Goal: Task Accomplishment & Management: Use online tool/utility

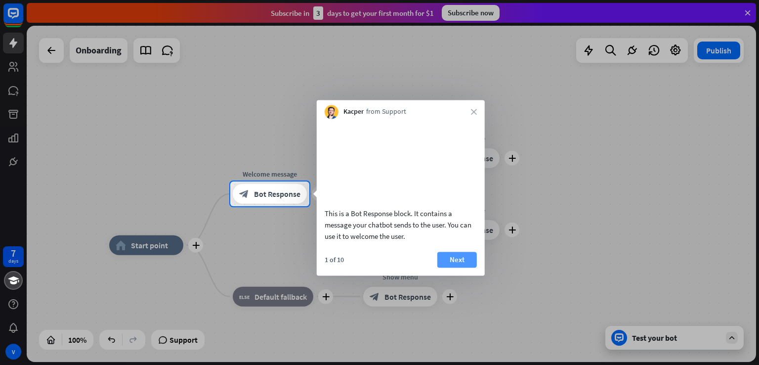
click at [464, 267] on button "Next" at bounding box center [457, 260] width 40 height 16
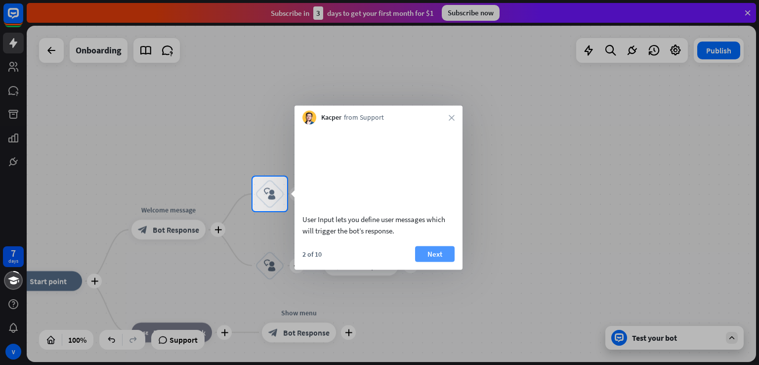
click at [436, 261] on button "Next" at bounding box center [435, 254] width 40 height 16
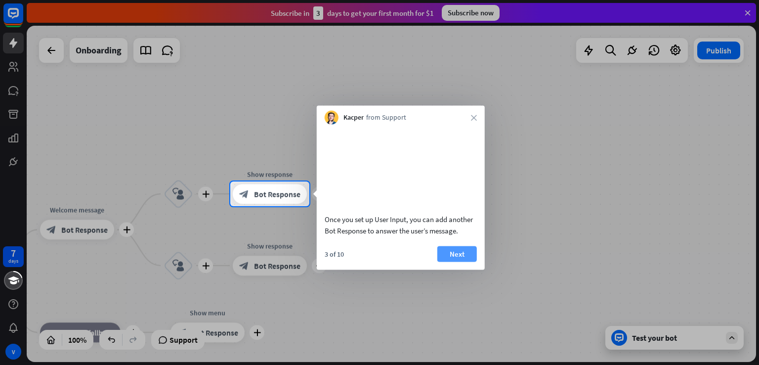
click at [458, 261] on button "Next" at bounding box center [457, 254] width 40 height 16
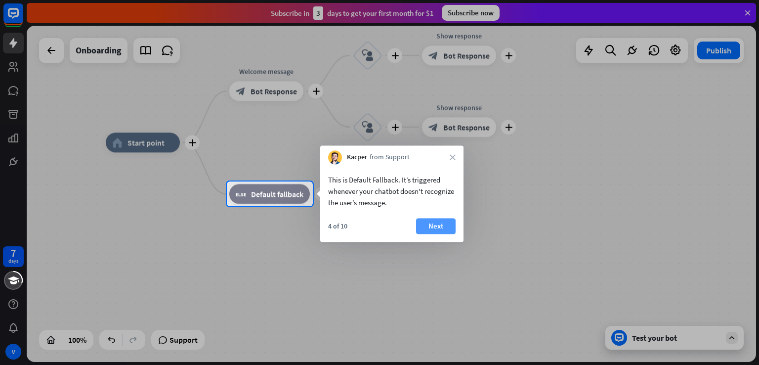
click at [435, 227] on button "Next" at bounding box center [436, 226] width 40 height 16
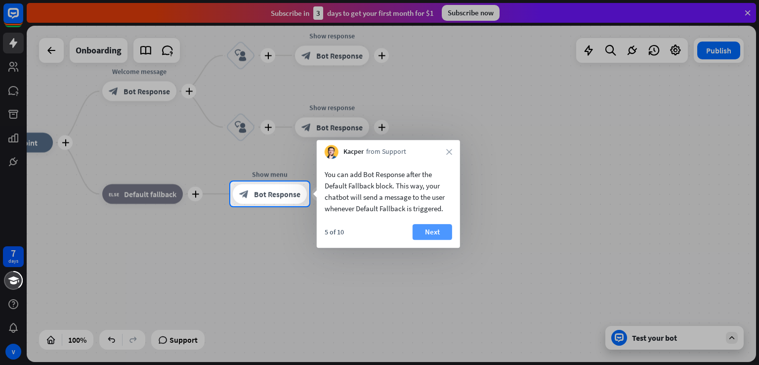
click at [424, 228] on button "Next" at bounding box center [433, 232] width 40 height 16
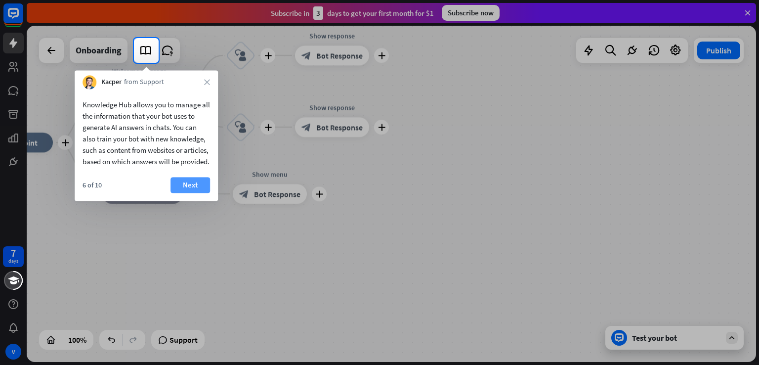
click at [183, 193] on button "Next" at bounding box center [190, 185] width 40 height 16
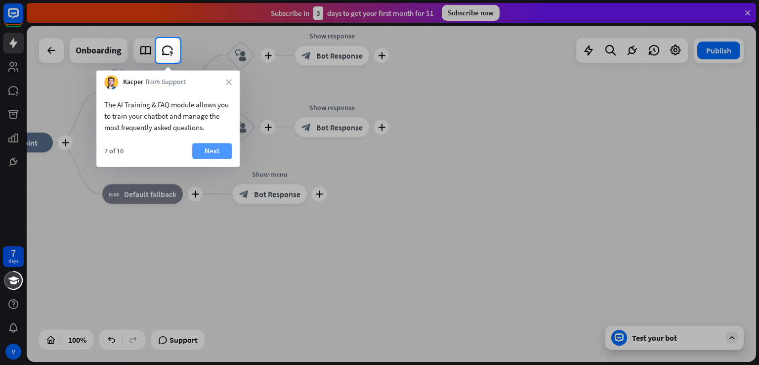
click at [214, 151] on button "Next" at bounding box center [212, 151] width 40 height 16
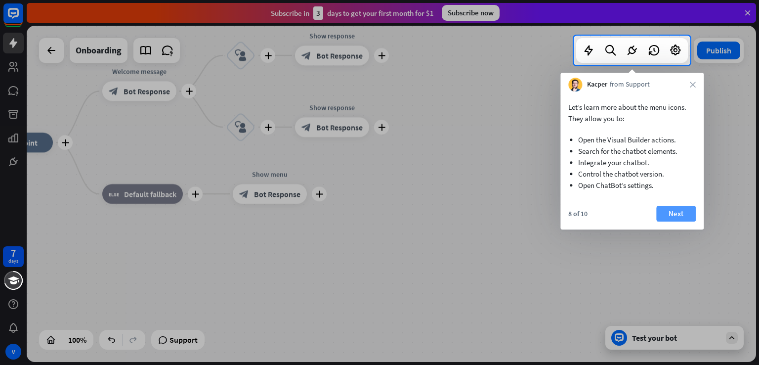
click at [672, 216] on button "Next" at bounding box center [676, 214] width 40 height 16
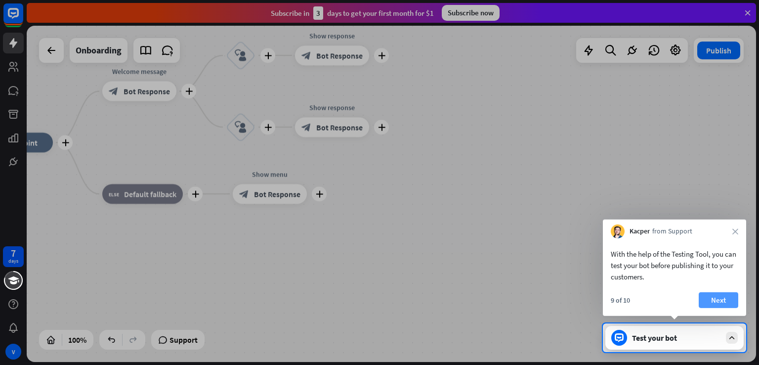
click at [714, 306] on button "Next" at bounding box center [719, 300] width 40 height 16
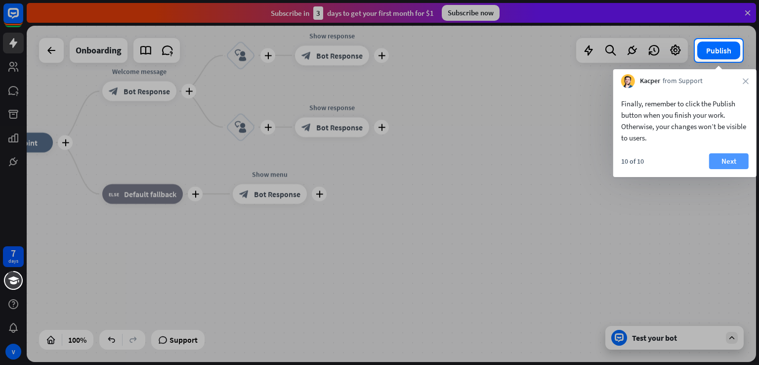
click at [729, 164] on button "Next" at bounding box center [729, 161] width 40 height 16
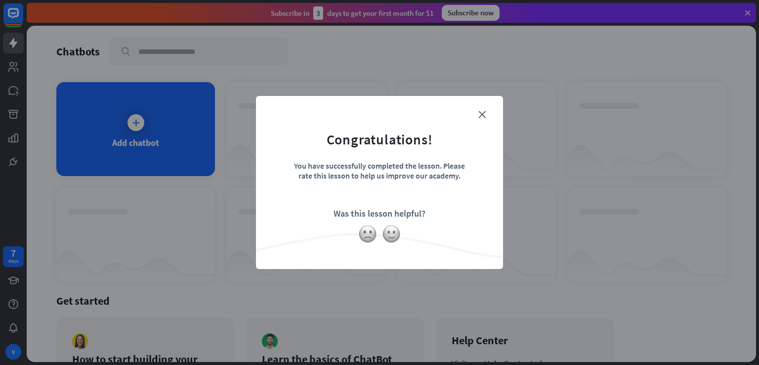
click at [382, 190] on div "You have successfully completed the lesson. Please rate this lesson to help us …" at bounding box center [379, 178] width 173 height 35
click at [485, 114] on icon "close" at bounding box center [481, 114] width 7 height 7
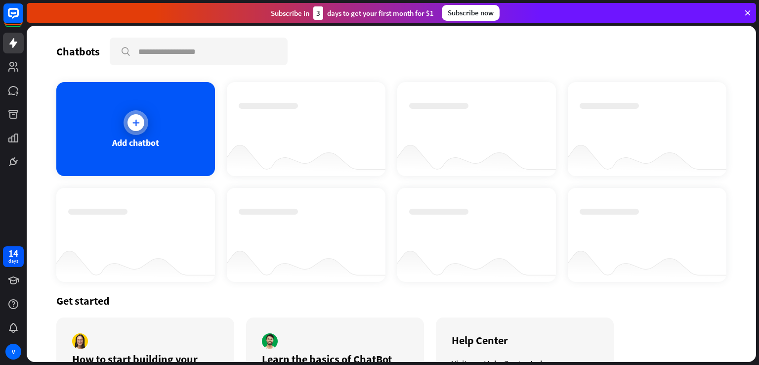
click at [170, 145] on div "Add chatbot" at bounding box center [135, 129] width 159 height 94
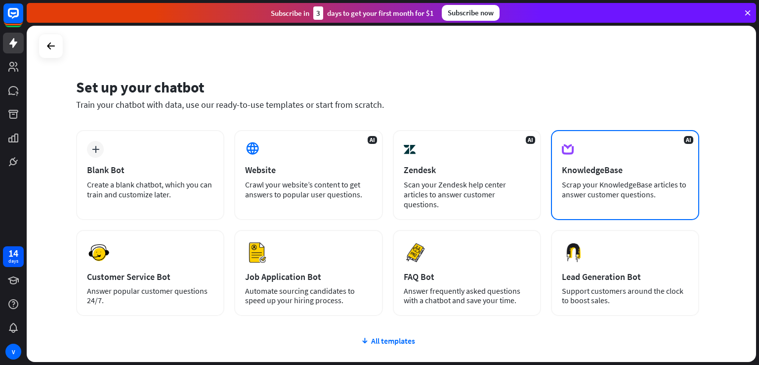
click at [582, 177] on div "AI KnowledgeBase Scrap your KnowledgeBase articles to answer customer questions." at bounding box center [625, 175] width 148 height 90
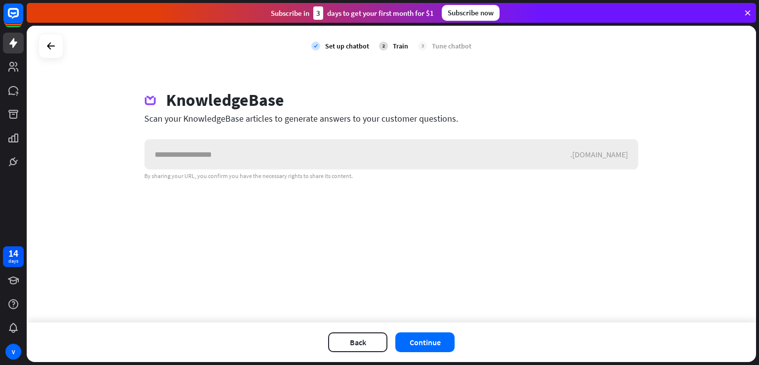
click at [435, 156] on input "text" at bounding box center [357, 154] width 425 height 30
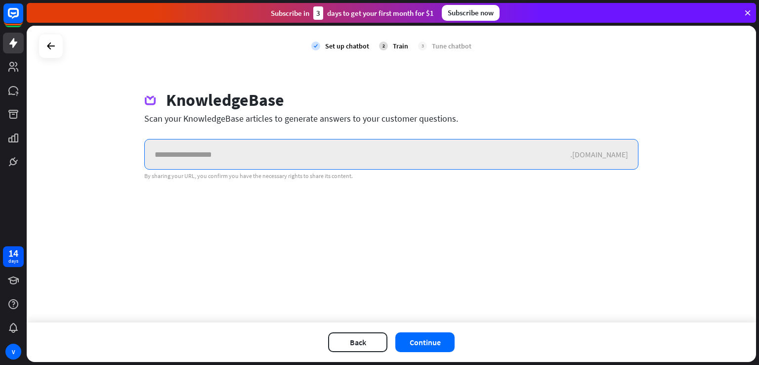
click at [274, 148] on input "text" at bounding box center [357, 154] width 425 height 30
paste input "**********"
type input "**********"
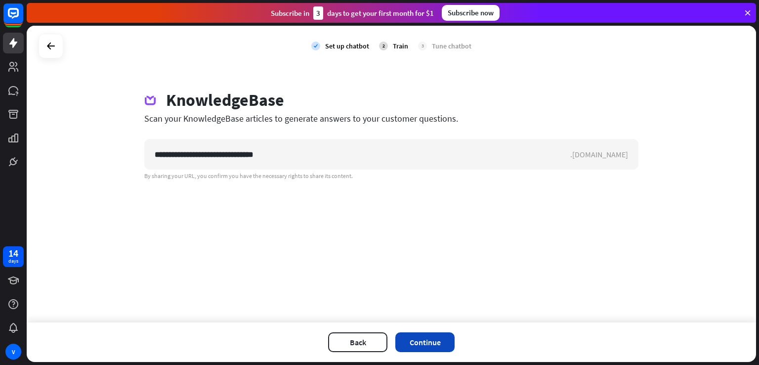
click at [429, 339] on button "Continue" at bounding box center [424, 342] width 59 height 20
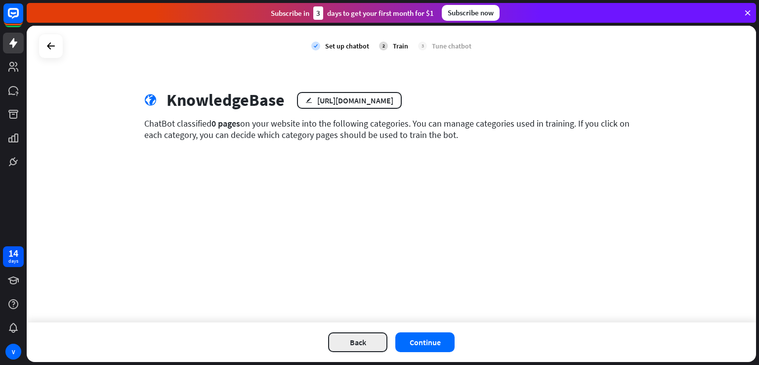
click at [347, 345] on button "Back" at bounding box center [357, 342] width 59 height 20
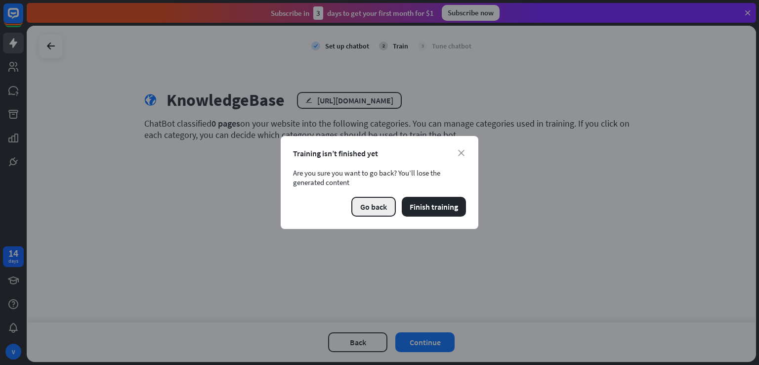
click at [385, 212] on button "Go back" at bounding box center [373, 207] width 44 height 20
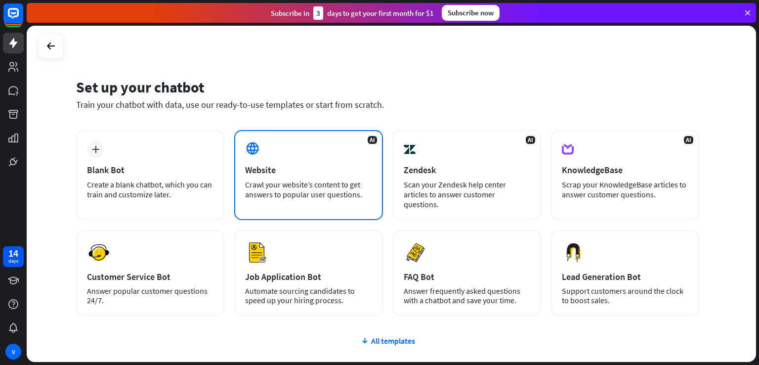
click at [270, 162] on div "AI Website Crawl your website’s content to get answers to popular user question…" at bounding box center [308, 175] width 148 height 90
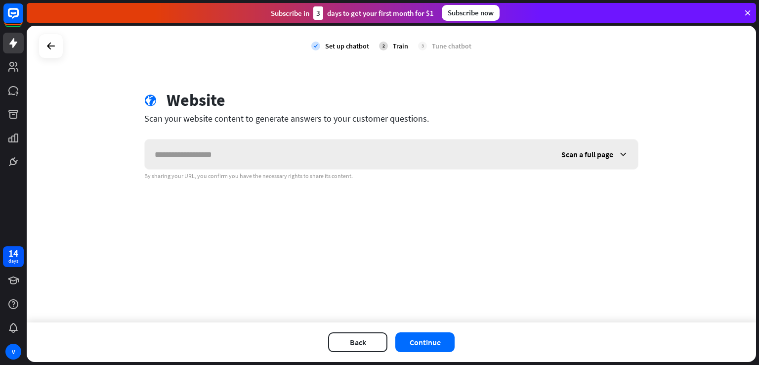
click at [217, 149] on input "text" at bounding box center [348, 154] width 407 height 30
type input "**********"
click at [417, 337] on button "Continue" at bounding box center [424, 342] width 59 height 20
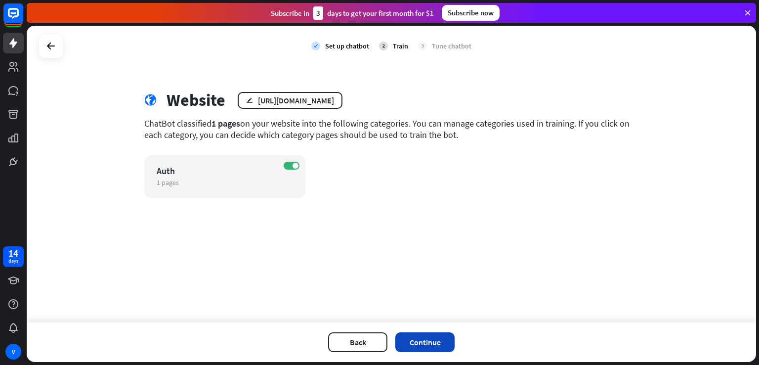
click at [424, 348] on button "Continue" at bounding box center [424, 342] width 59 height 20
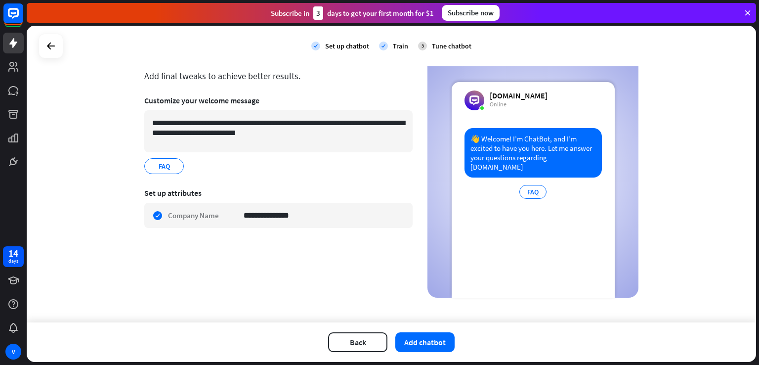
scroll to position [50, 0]
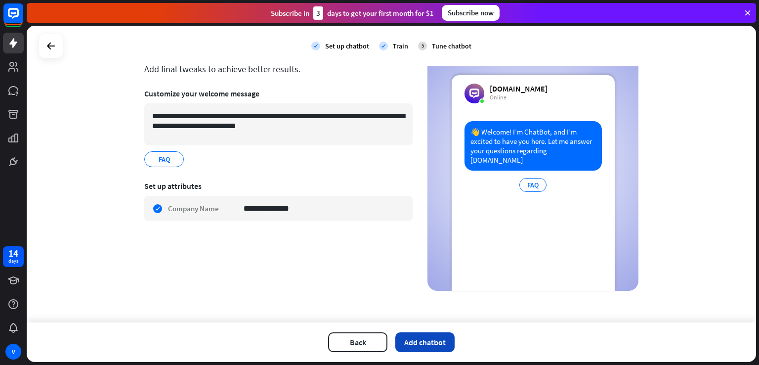
click at [420, 343] on button "Add chatbot" at bounding box center [424, 342] width 59 height 20
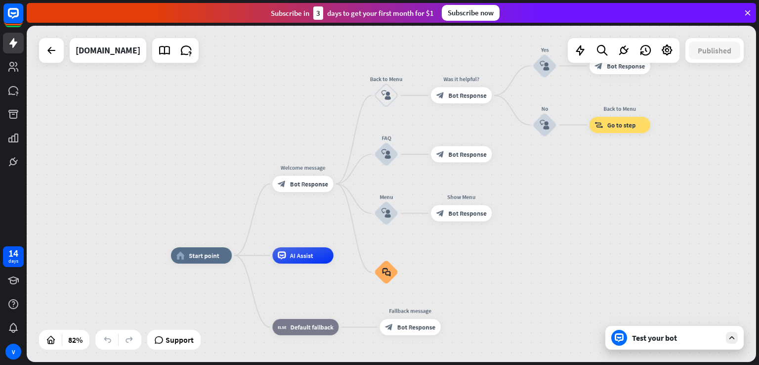
drag, startPoint x: 613, startPoint y: 174, endPoint x: 551, endPoint y: 225, distance: 79.7
click at [551, 225] on div "home_2 Start point Welcome message block_bot_response Bot Response Back to Menu…" at bounding box center [391, 194] width 729 height 336
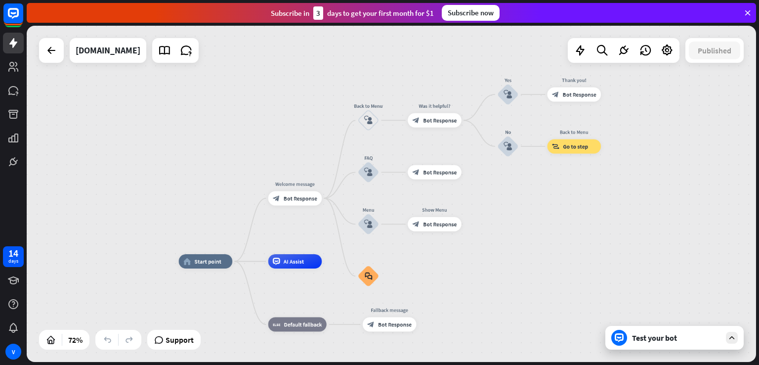
drag, startPoint x: 551, startPoint y: 225, endPoint x: 514, endPoint y: 235, distance: 39.0
click at [514, 235] on div "home_2 Start point Welcome message block_bot_response Bot Response Back to Menu…" at bounding box center [391, 194] width 729 height 336
click at [524, 244] on div "home_2 Start point Welcome message block_bot_response Bot Response Back to Menu…" at bounding box center [391, 194] width 729 height 336
click at [211, 148] on div "home_2 Start point Welcome message block_bot_response Bot Response Back to Menu…" at bounding box center [391, 194] width 729 height 336
click at [671, 336] on div "Test your bot" at bounding box center [676, 338] width 89 height 10
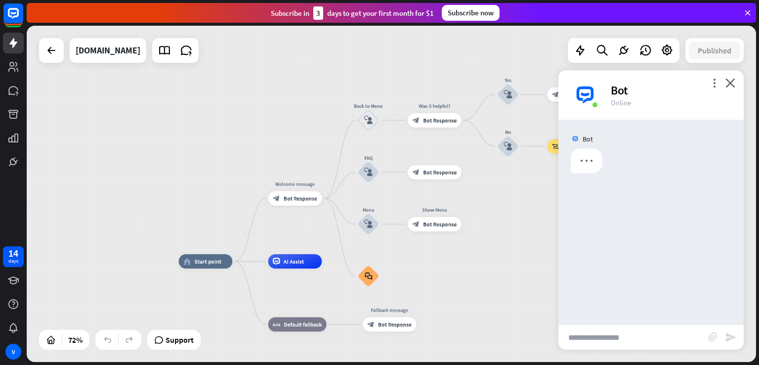
click at [613, 336] on input "text" at bounding box center [633, 337] width 150 height 25
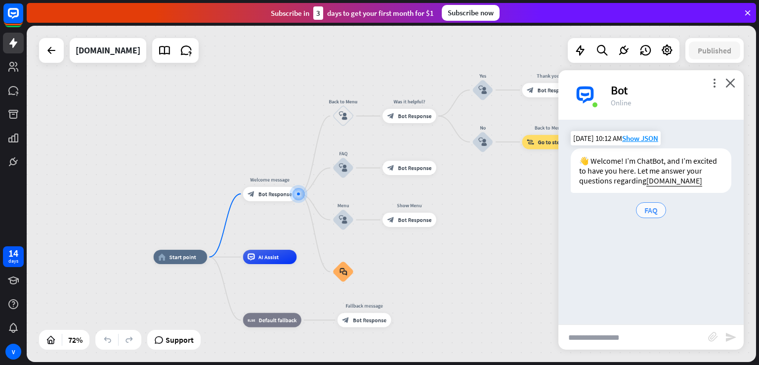
drag, startPoint x: 650, startPoint y: 200, endPoint x: 650, endPoint y: 210, distance: 9.9
click at [650, 207] on div "FAQ" at bounding box center [651, 210] width 161 height 20
click at [650, 210] on span "FAQ" at bounding box center [650, 210] width 13 height 10
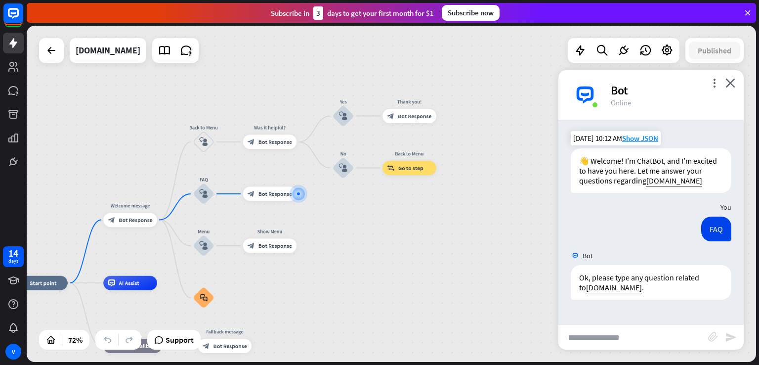
click at [633, 339] on input "text" at bounding box center [633, 337] width 150 height 25
type input "**********"
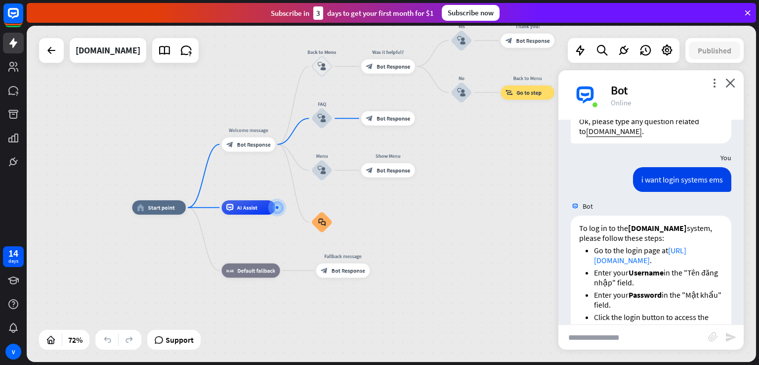
scroll to position [227, 0]
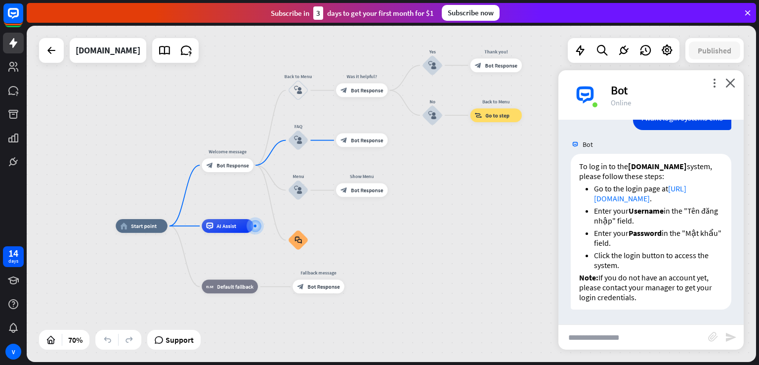
drag, startPoint x: 504, startPoint y: 158, endPoint x: 439, endPoint y: 197, distance: 75.6
click at [439, 197] on div "home_2 Start point Welcome message block_bot_response Bot Response Back to Menu…" at bounding box center [391, 194] width 729 height 336
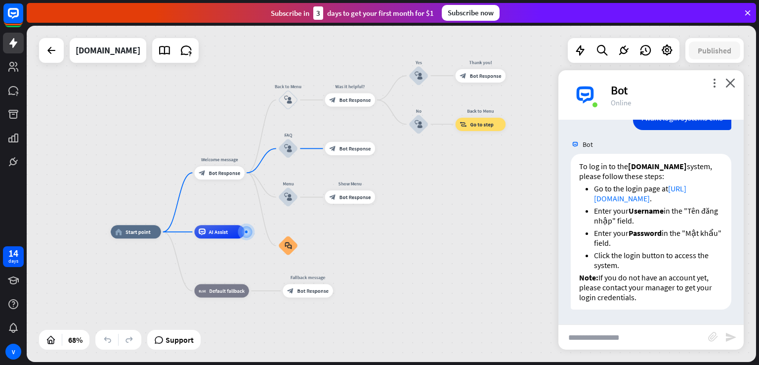
click at [608, 339] on input "text" at bounding box center [633, 337] width 150 height 25
click at [601, 338] on input "text" at bounding box center [633, 337] width 150 height 25
type input "*"
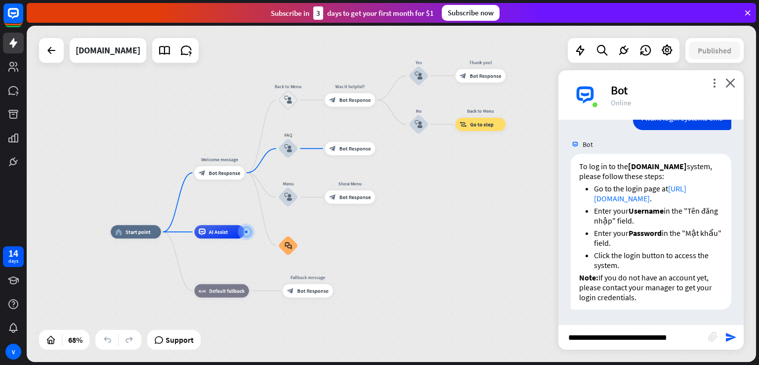
type input "**********"
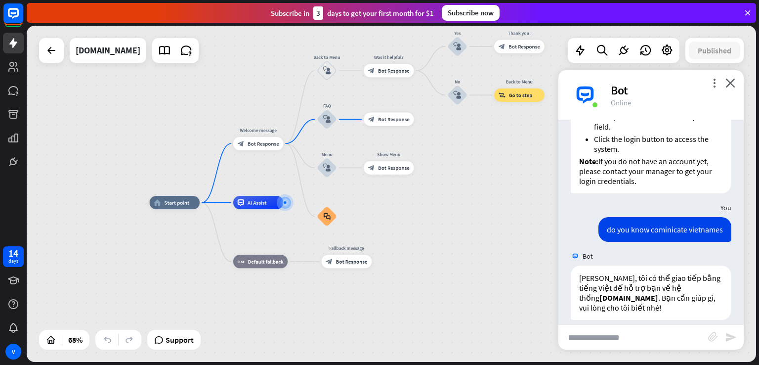
scroll to position [354, 0]
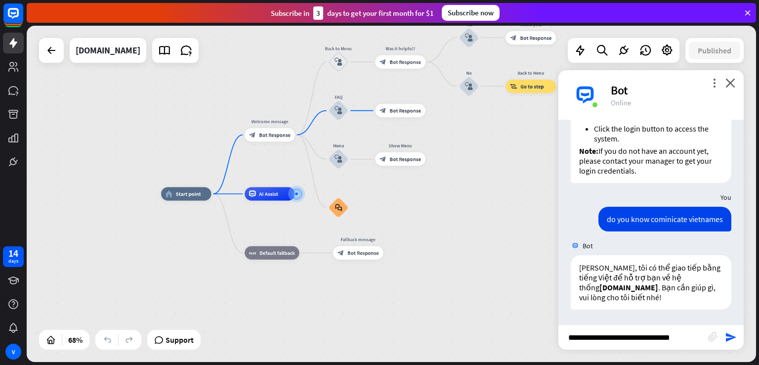
type input "**********"
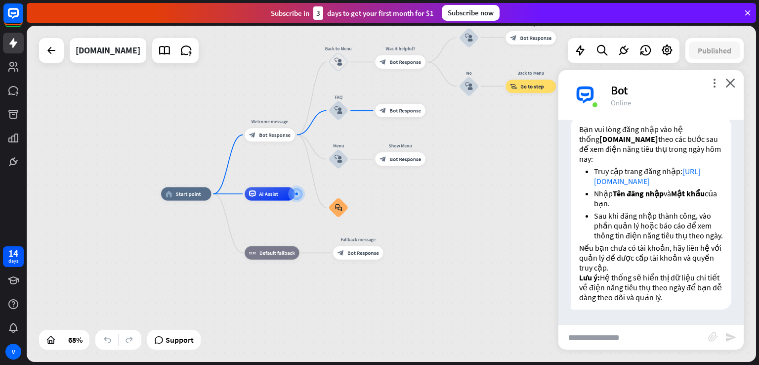
scroll to position [629, 0]
click at [618, 338] on input "text" at bounding box center [633, 337] width 150 height 25
click at [447, 270] on div "home_2 Start point Welcome message block_bot_response Bot Response Back to Menu…" at bounding box center [408, 307] width 494 height 227
click at [132, 113] on div "home_2 Start point Welcome message block_bot_response Bot Response Back to Menu…" at bounding box center [391, 194] width 729 height 336
click at [617, 343] on input "text" at bounding box center [633, 337] width 150 height 25
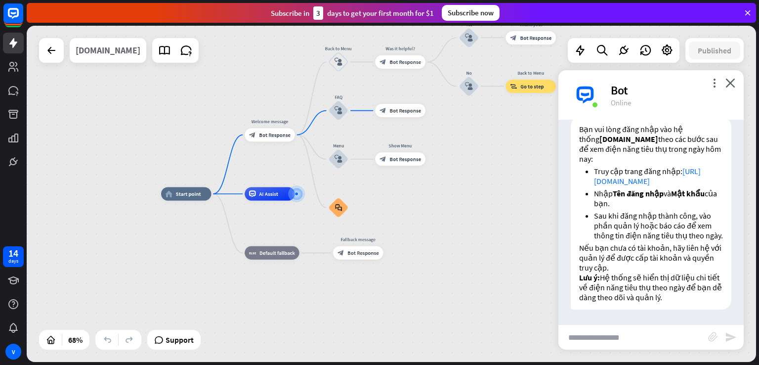
click at [103, 56] on div "[DOMAIN_NAME]" at bounding box center [108, 50] width 65 height 25
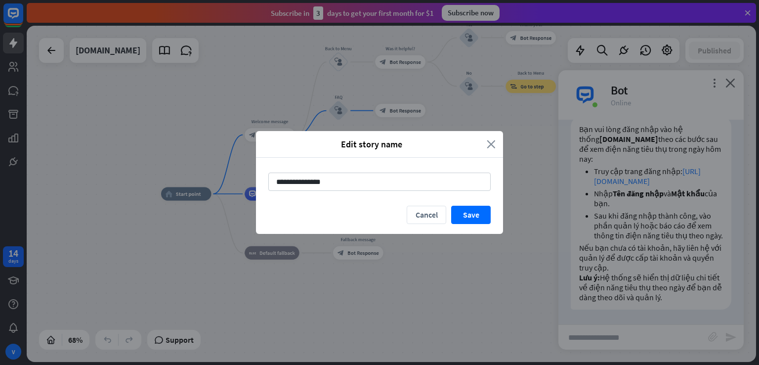
click at [494, 144] on icon "close" at bounding box center [491, 143] width 9 height 11
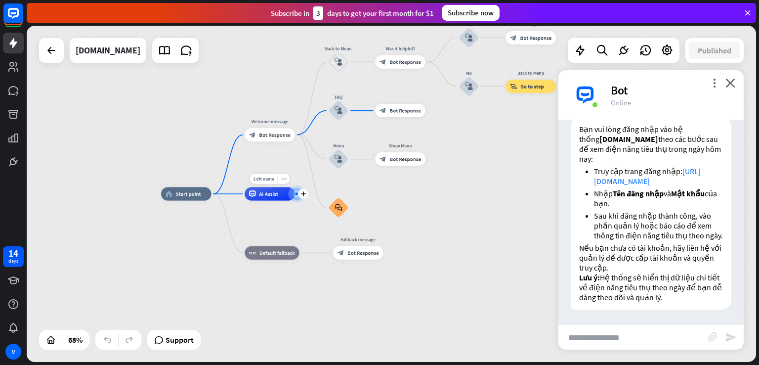
click at [266, 200] on div "AI Assist" at bounding box center [270, 193] width 50 height 13
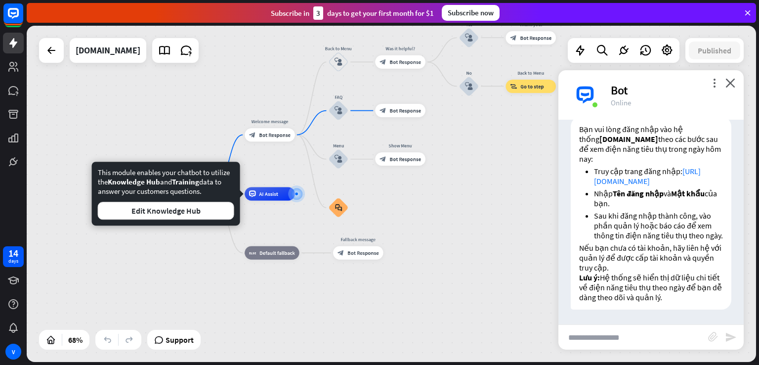
click at [201, 259] on div "home_2 Start point Welcome message block_bot_response Bot Response Back to Menu…" at bounding box center [408, 307] width 494 height 227
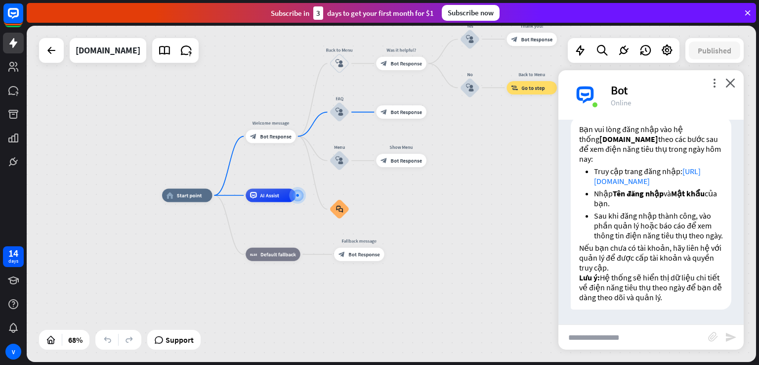
click at [358, 307] on div "home_2 Start point Welcome message block_bot_response Bot Response Back to Menu…" at bounding box center [409, 308] width 494 height 227
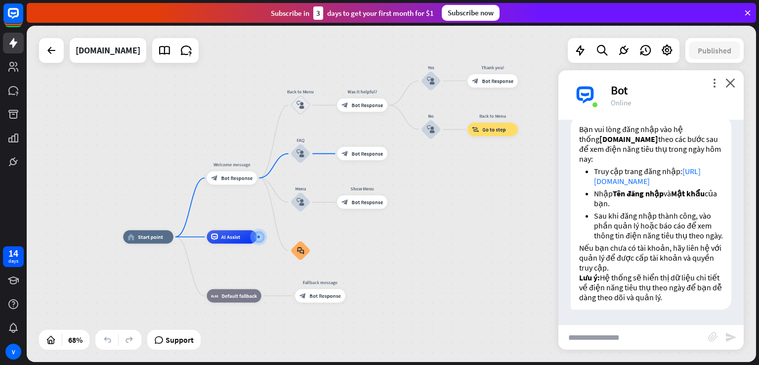
drag, startPoint x: 484, startPoint y: 151, endPoint x: 451, endPoint y: 188, distance: 50.1
click at [451, 188] on div "home_2 Start point Welcome message block_bot_response Bot Response Back to Menu…" at bounding box center [391, 194] width 729 height 336
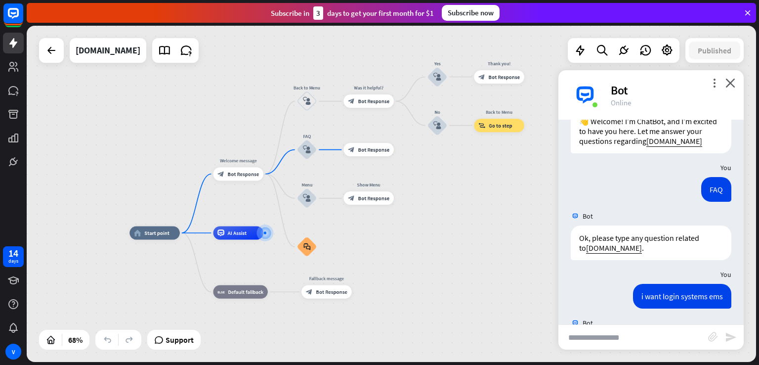
scroll to position [39, 0]
click at [47, 45] on icon at bounding box center [51, 50] width 12 height 12
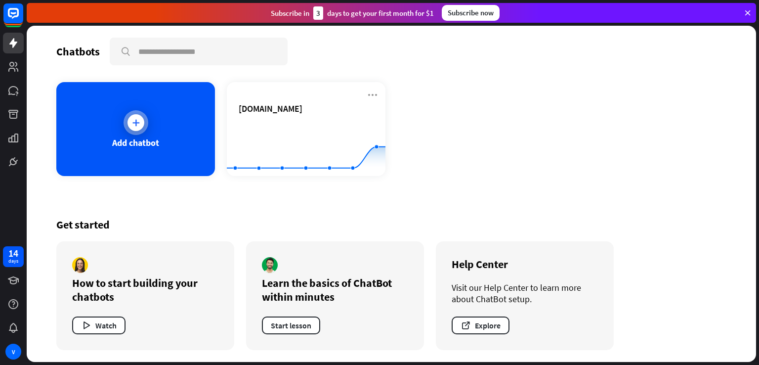
click at [164, 157] on div "Add chatbot" at bounding box center [135, 129] width 159 height 94
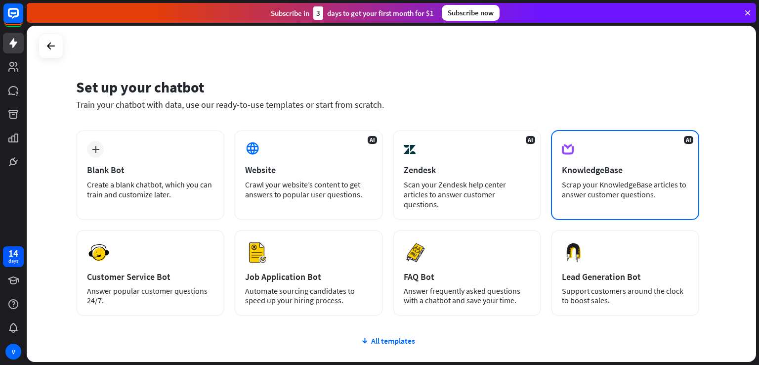
click at [602, 170] on div "KnowledgeBase" at bounding box center [625, 169] width 127 height 11
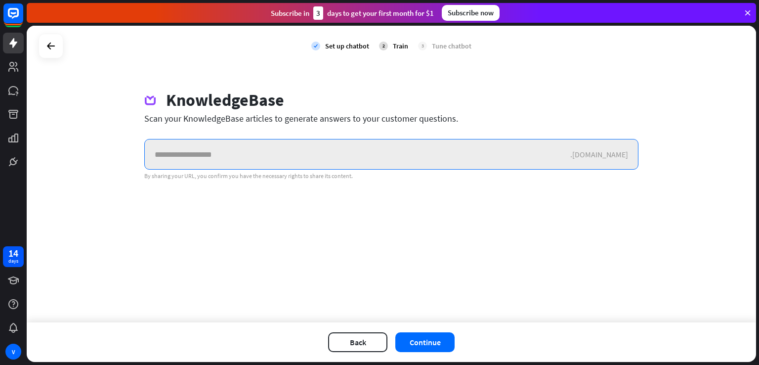
click at [295, 155] on input "text" at bounding box center [357, 154] width 425 height 30
paste input "**********"
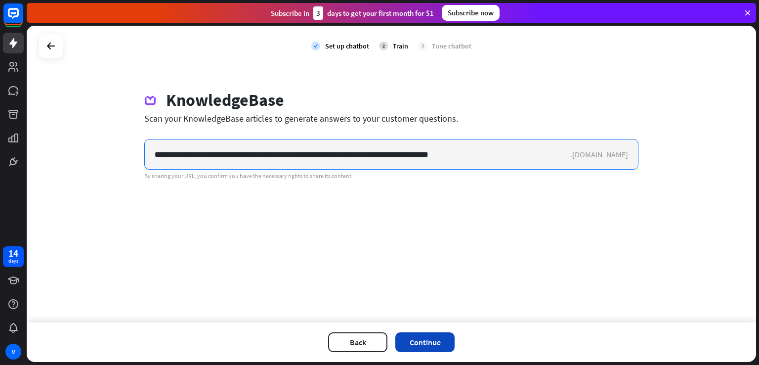
type input "**********"
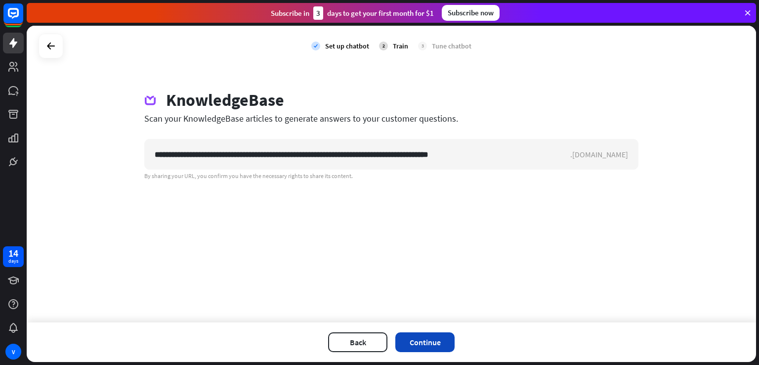
click at [430, 337] on button "Continue" at bounding box center [424, 342] width 59 height 20
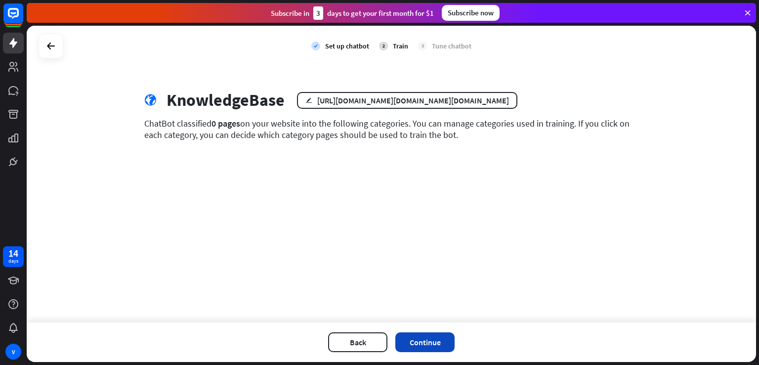
click at [423, 345] on button "Continue" at bounding box center [424, 342] width 59 height 20
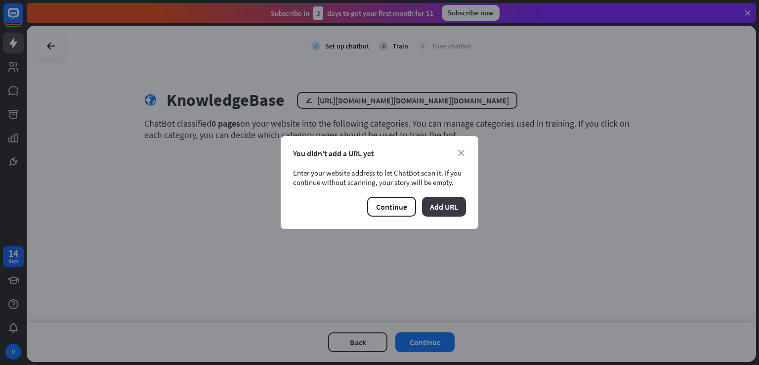
click at [441, 207] on button "Add URL" at bounding box center [444, 207] width 44 height 20
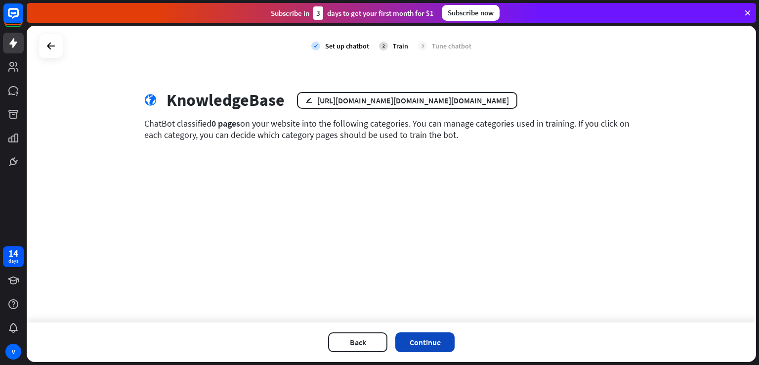
click at [417, 344] on button "Continue" at bounding box center [424, 342] width 59 height 20
click at [56, 48] on icon at bounding box center [51, 46] width 12 height 12
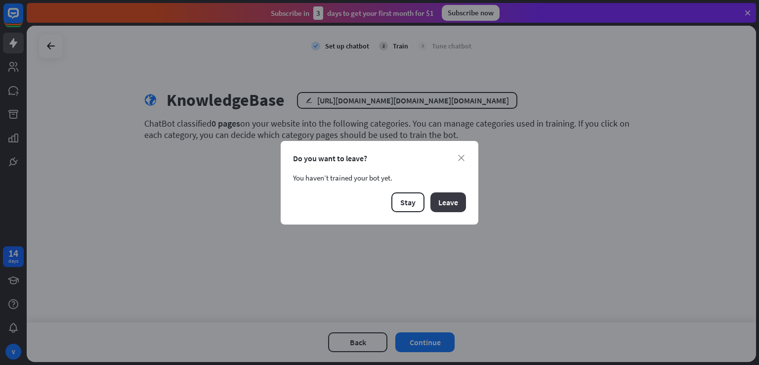
click at [440, 203] on button "Leave" at bounding box center [448, 202] width 36 height 20
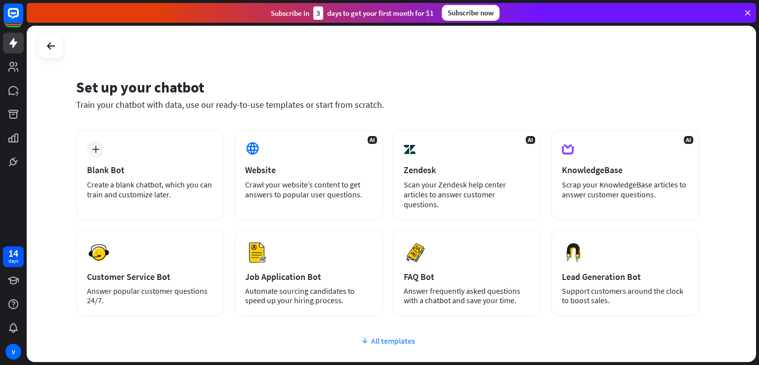
click at [384, 336] on div "All templates" at bounding box center [387, 341] width 623 height 10
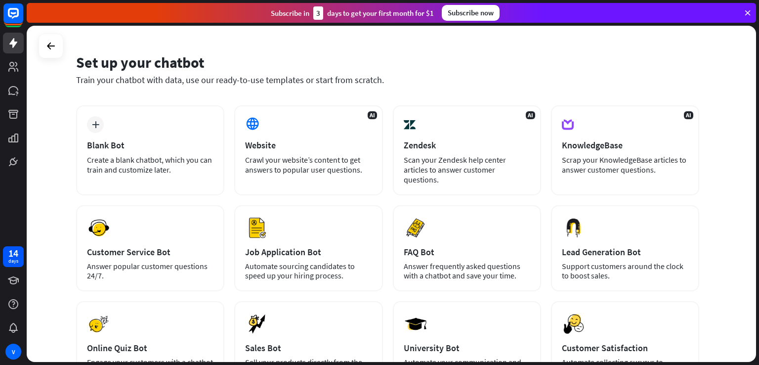
scroll to position [21, 0]
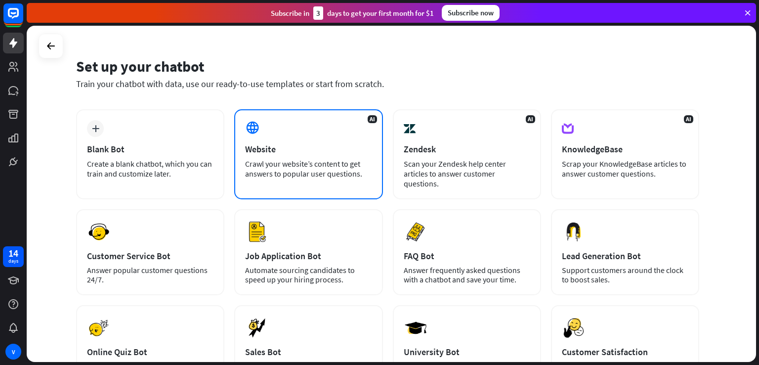
click at [299, 167] on div "Crawl your website’s content to get answers to popular user questions." at bounding box center [308, 169] width 127 height 20
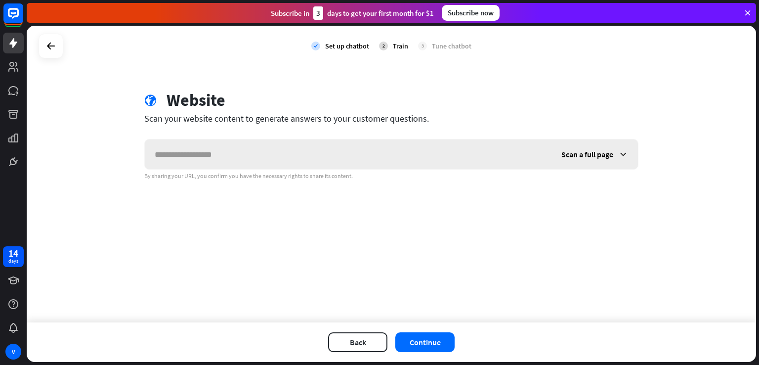
click at [397, 159] on input "text" at bounding box center [348, 154] width 407 height 30
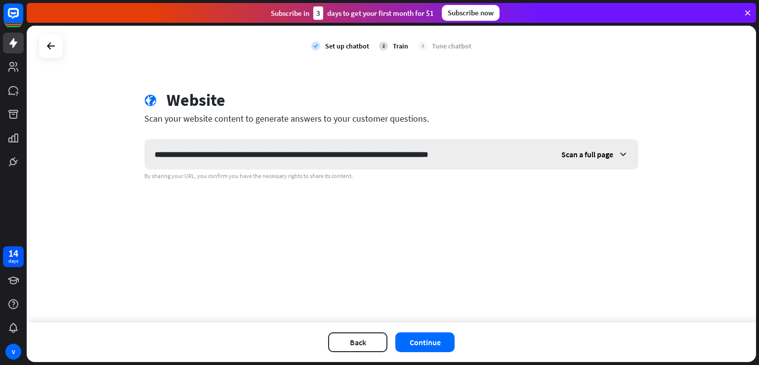
type input "**********"
click at [595, 151] on span "Scan a full page" at bounding box center [587, 154] width 52 height 10
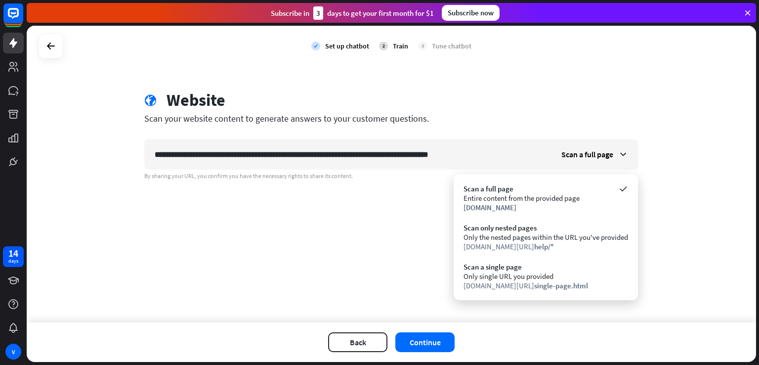
click at [377, 248] on div "**********" at bounding box center [391, 174] width 729 height 296
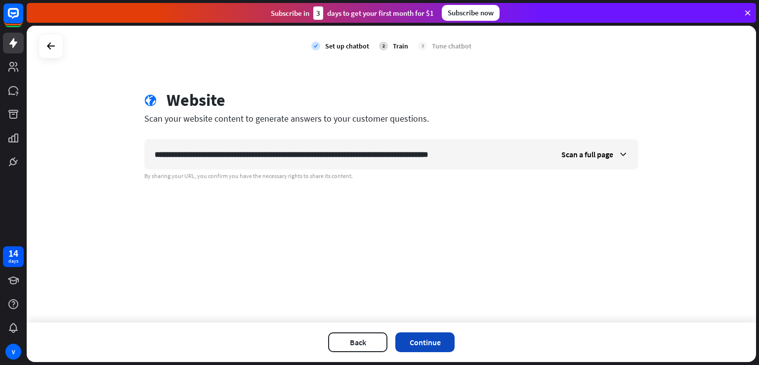
click at [427, 342] on button "Continue" at bounding box center [424, 342] width 59 height 20
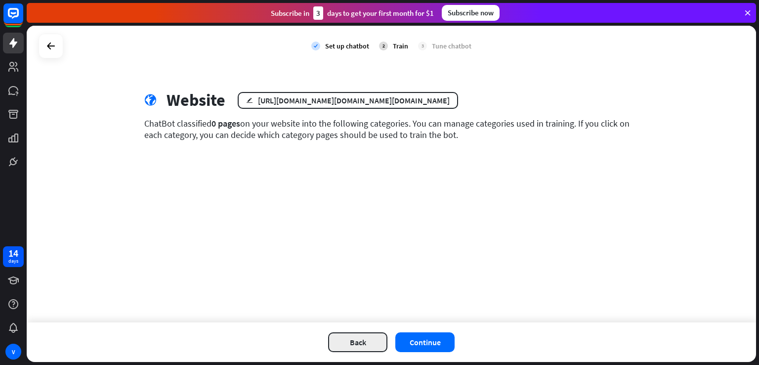
click at [350, 338] on button "Back" at bounding box center [357, 342] width 59 height 20
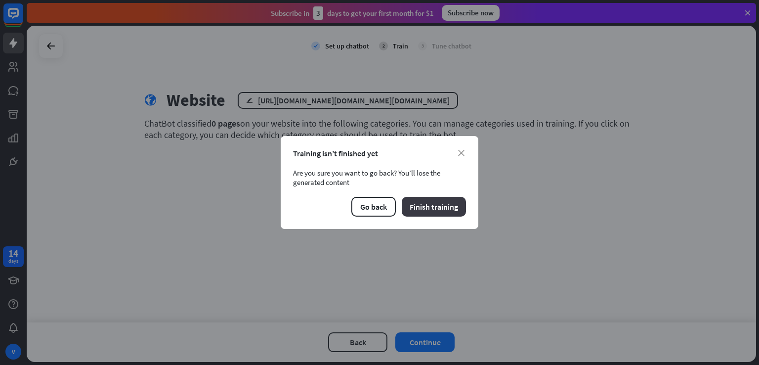
click at [415, 208] on button "Finish training" at bounding box center [434, 207] width 64 height 20
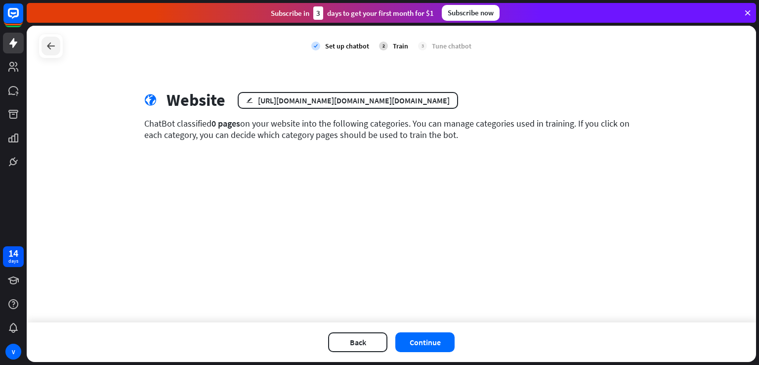
click at [43, 44] on div at bounding box center [51, 46] width 19 height 19
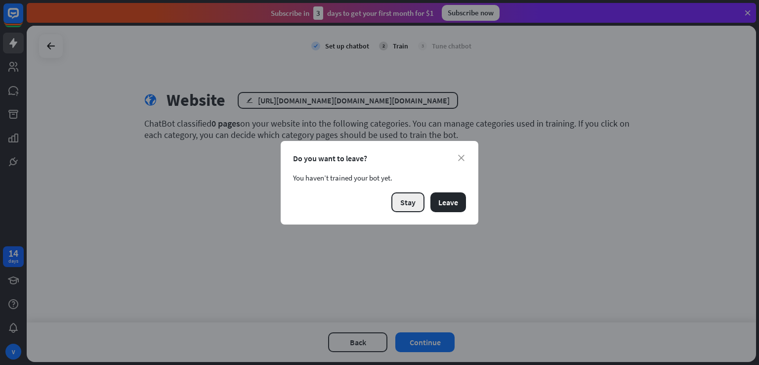
click at [416, 210] on button "Stay" at bounding box center [407, 202] width 33 height 20
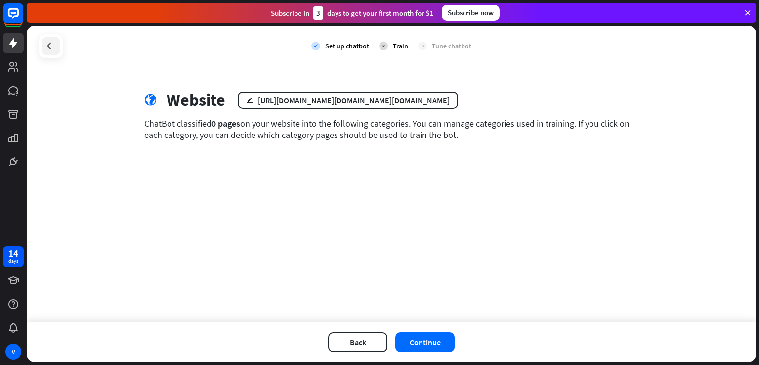
drag, startPoint x: 38, startPoint y: 40, endPoint x: 43, endPoint y: 42, distance: 6.3
click at [43, 42] on div "check Set up chatbot 2 Train 3 Tune chatbot" at bounding box center [391, 46] width 729 height 41
click at [43, 42] on div at bounding box center [51, 46] width 19 height 19
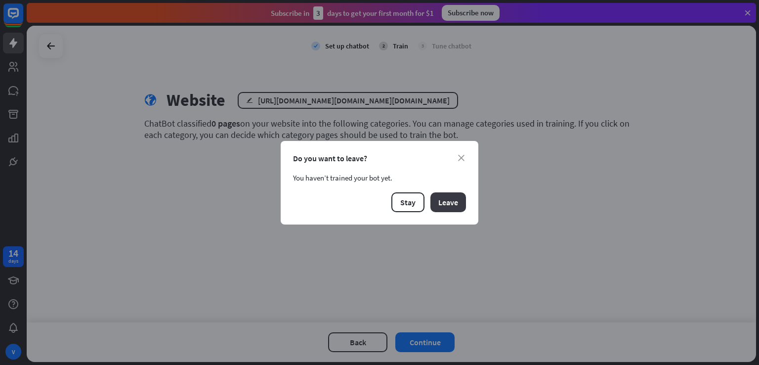
click at [451, 211] on div "close Do you want to leave? You haven’t trained your bot yet. Stay Leave" at bounding box center [380, 183] width 198 height 84
click at [451, 211] on button "Leave" at bounding box center [448, 202] width 36 height 20
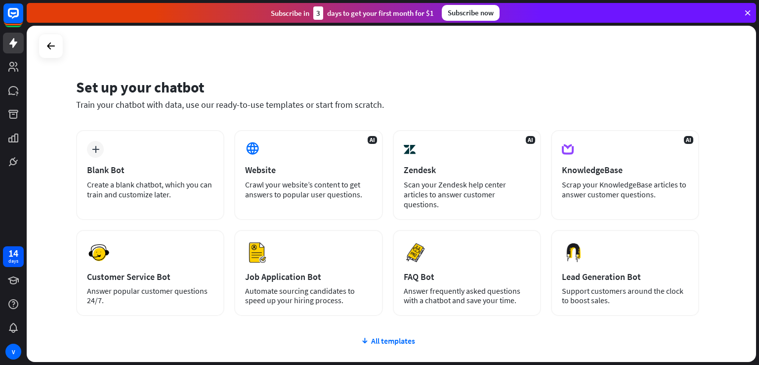
scroll to position [62, 0]
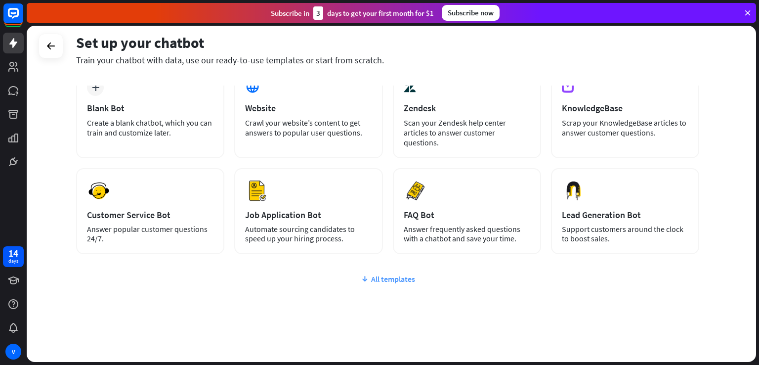
click at [381, 274] on div "All templates" at bounding box center [387, 279] width 623 height 10
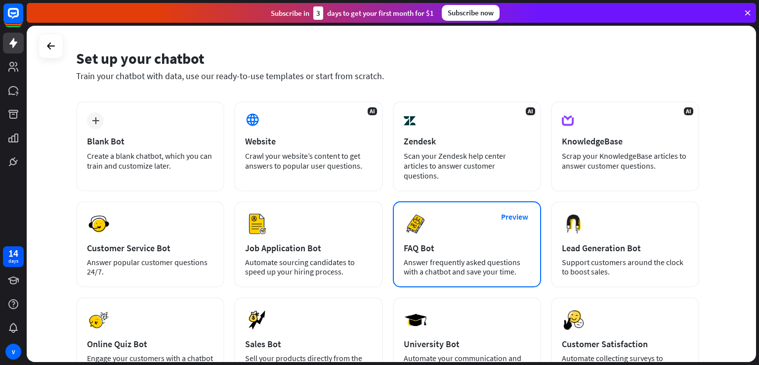
scroll to position [0, 0]
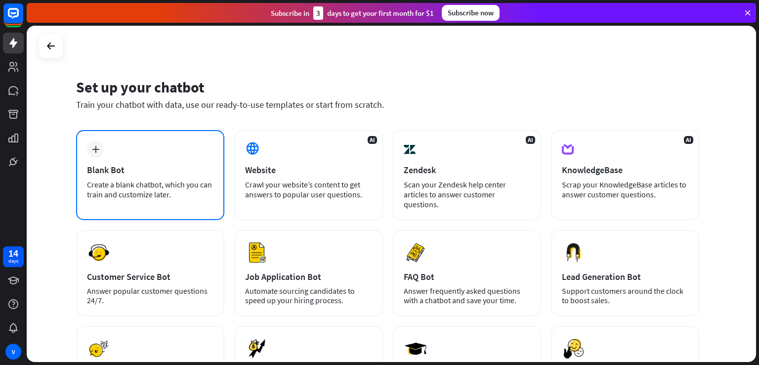
click at [196, 161] on div "plus Blank Bot Create a blank chatbot, which you can train and customize later." at bounding box center [150, 175] width 148 height 90
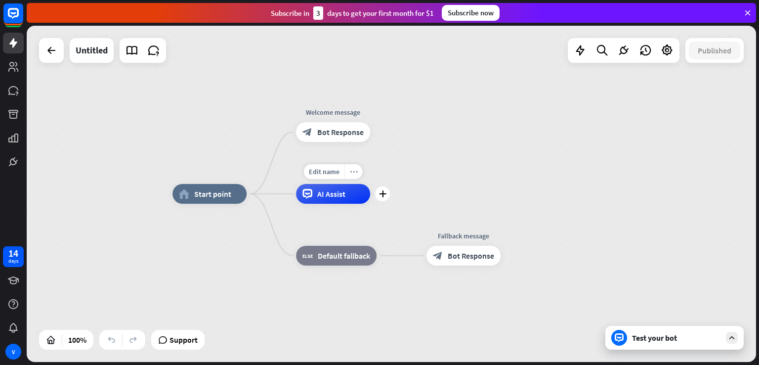
click at [355, 178] on div "more_horiz" at bounding box center [353, 171] width 18 height 15
click at [401, 155] on div "home_2 Start point Welcome message block_bot_response Bot Response AI Assist bl…" at bounding box center [391, 194] width 729 height 336
click at [661, 336] on div "Test your bot" at bounding box center [676, 338] width 89 height 10
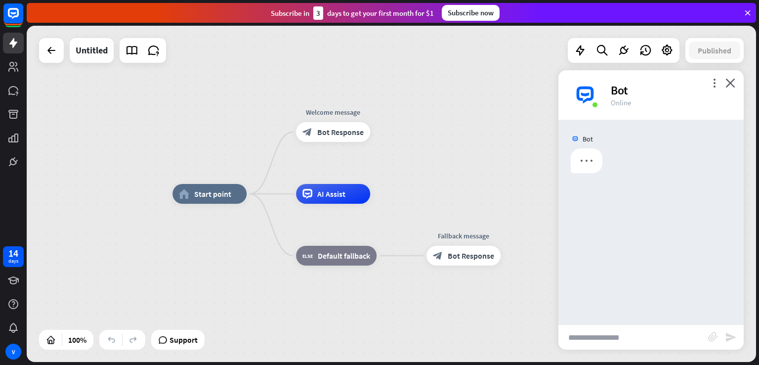
click at [653, 334] on input "text" at bounding box center [633, 337] width 150 height 25
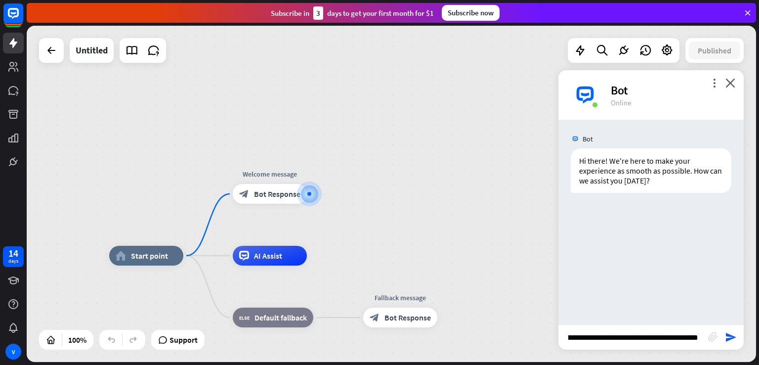
paste input "**********"
type input "**********"
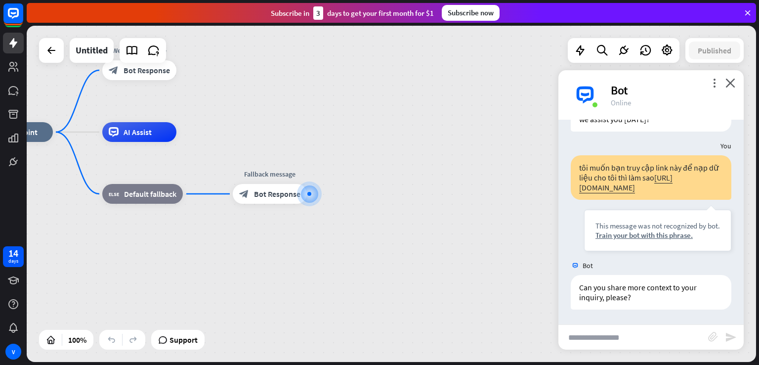
scroll to position [81, 0]
click at [628, 331] on input "text" at bounding box center [633, 337] width 150 height 25
drag, startPoint x: 579, startPoint y: 284, endPoint x: 632, endPoint y: 297, distance: 53.9
click at [632, 297] on div "Can you share more context to your inquiry, please?" at bounding box center [651, 292] width 161 height 35
click at [633, 301] on div "Can you share more context to your inquiry, please?" at bounding box center [651, 292] width 161 height 35
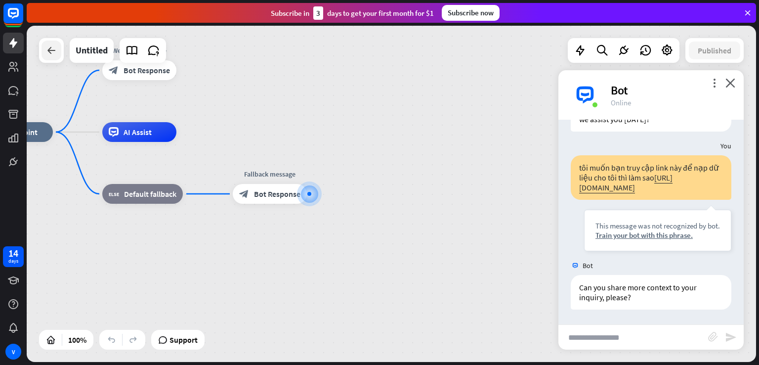
click at [58, 56] on div at bounding box center [52, 51] width 20 height 20
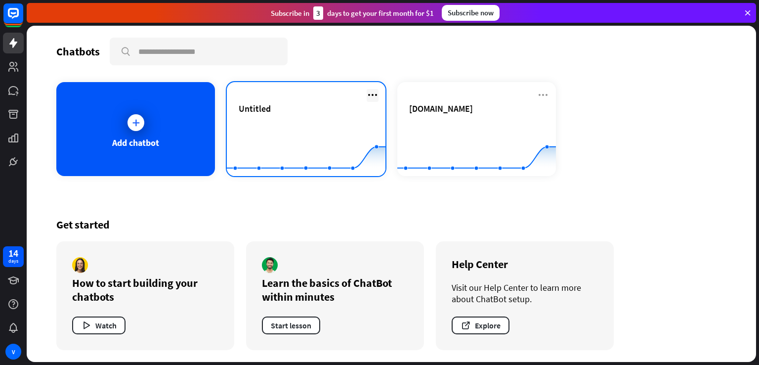
click at [374, 89] on icon at bounding box center [373, 95] width 12 height 12
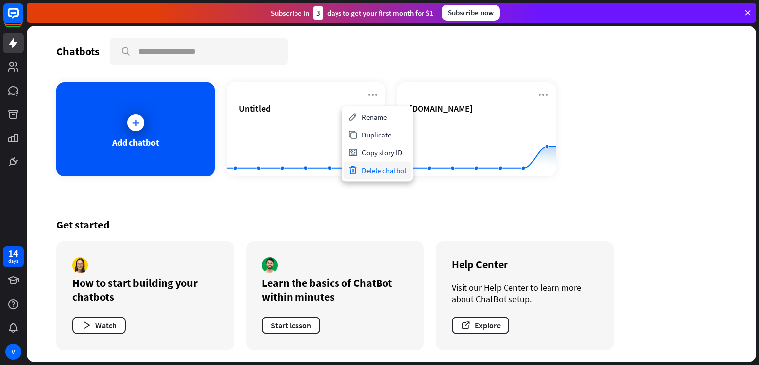
click at [382, 168] on div "Delete chatbot" at bounding box center [377, 170] width 67 height 18
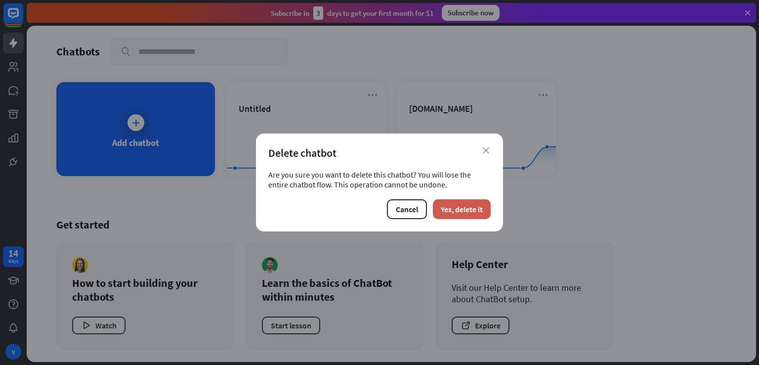
click at [449, 207] on button "Yes, delete it" at bounding box center [462, 209] width 58 height 20
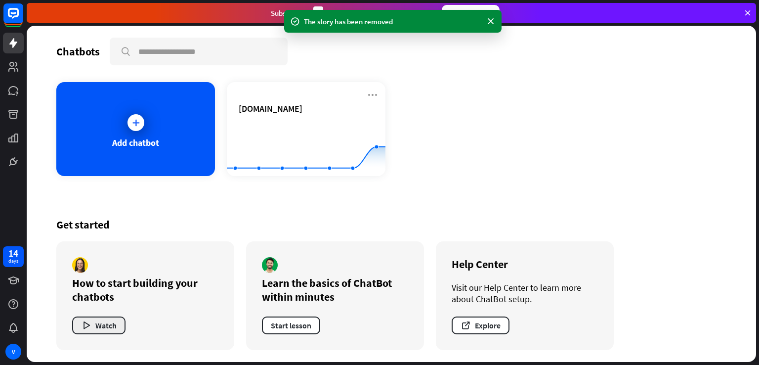
click at [102, 329] on button "Watch" at bounding box center [98, 325] width 53 height 18
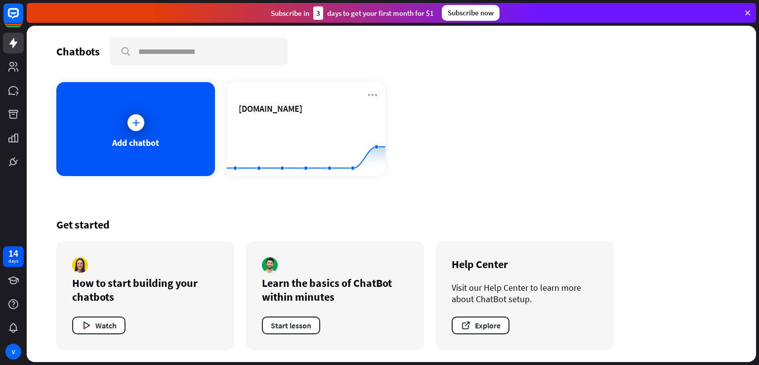
click at [740, 169] on div "close" at bounding box center [379, 182] width 759 height 365
click at [14, 303] on icon at bounding box center [13, 304] width 12 height 12
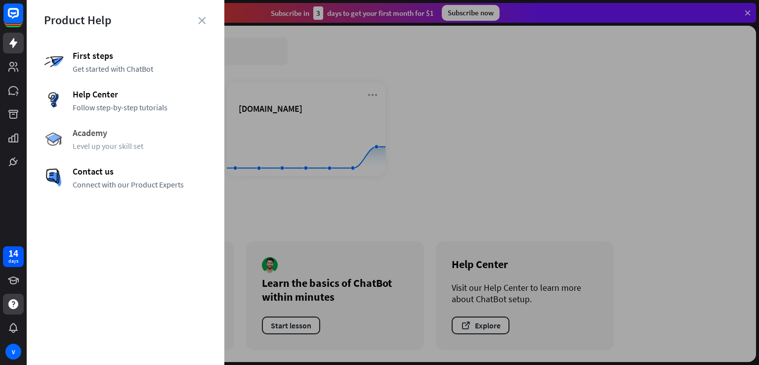
click at [84, 131] on span "Academy" at bounding box center [140, 132] width 134 height 11
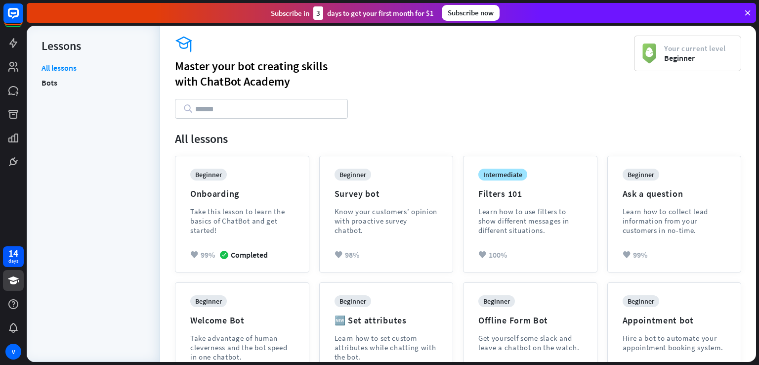
click at [60, 89] on li "Bots" at bounding box center [94, 82] width 104 height 15
click at [51, 84] on link "Bots" at bounding box center [50, 82] width 16 height 15
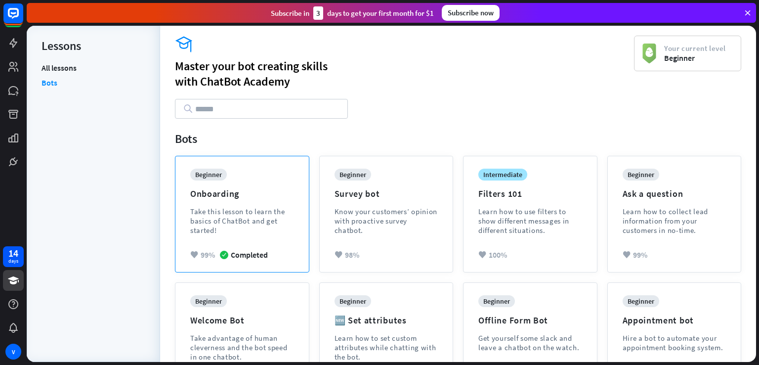
click at [203, 180] on div "beginner Onboarding Take this lesson to learn the basics of ChatBot and get sta…" at bounding box center [242, 209] width 104 height 81
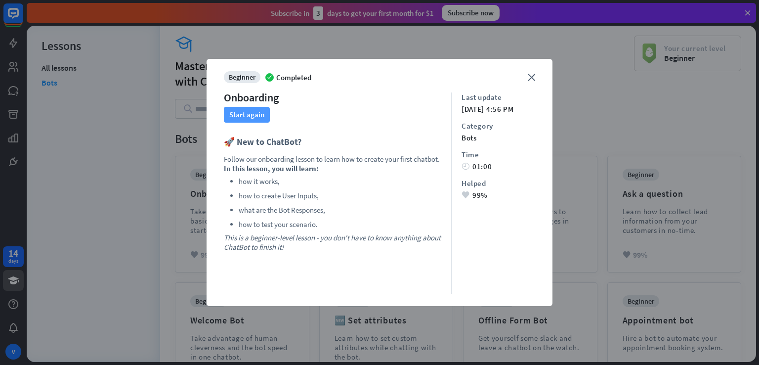
click at [252, 113] on button "Start again" at bounding box center [247, 115] width 46 height 16
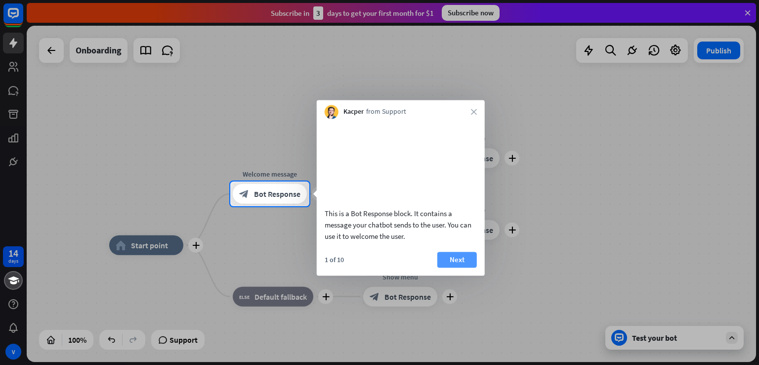
click at [461, 267] on button "Next" at bounding box center [457, 260] width 40 height 16
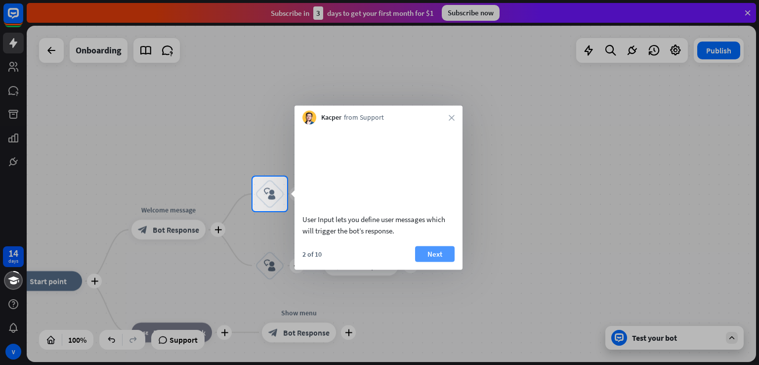
click at [441, 261] on button "Next" at bounding box center [435, 254] width 40 height 16
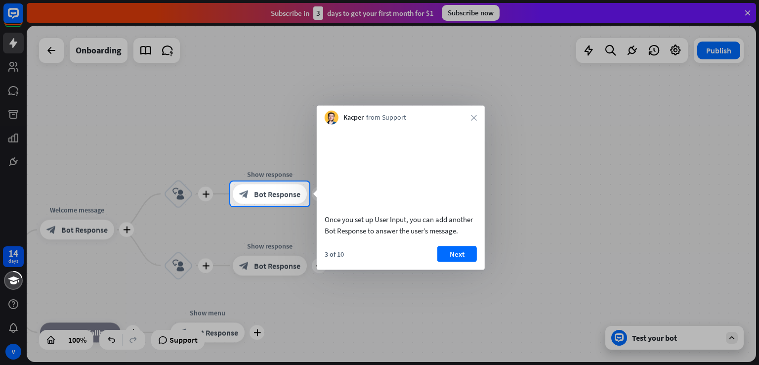
click at [456, 261] on button "Next" at bounding box center [457, 254] width 40 height 16
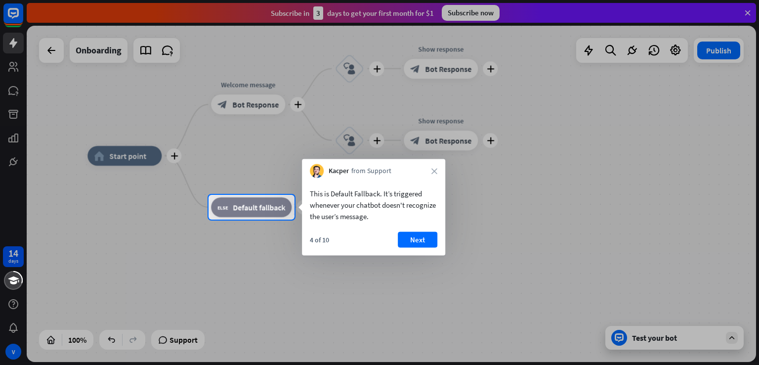
click at [456, 268] on div at bounding box center [379, 291] width 759 height 145
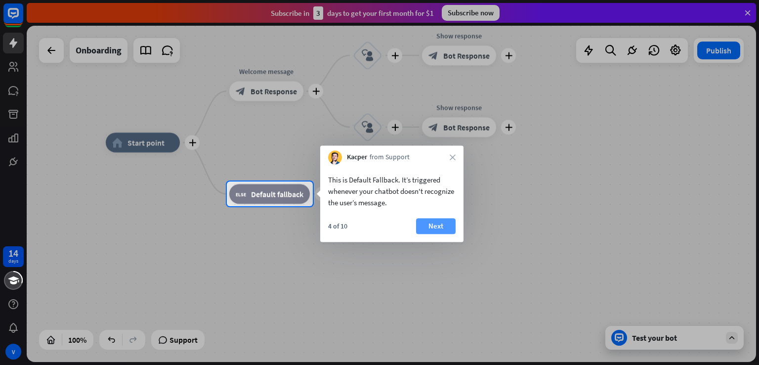
click at [442, 228] on button "Next" at bounding box center [436, 226] width 40 height 16
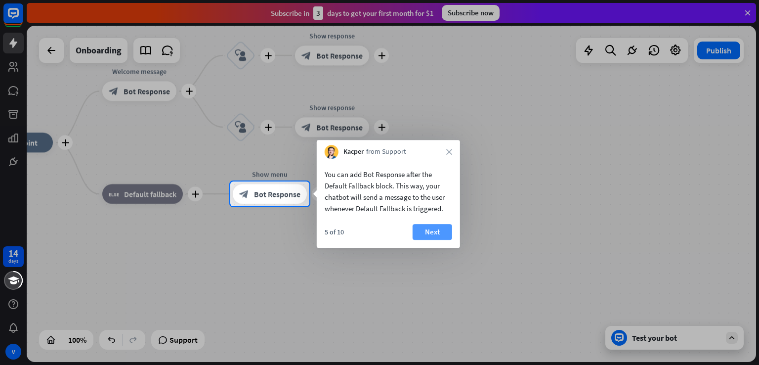
click at [443, 232] on button "Next" at bounding box center [433, 232] width 40 height 16
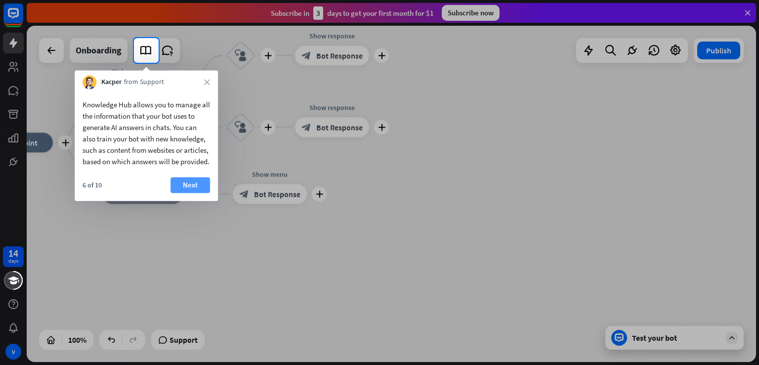
click at [188, 188] on div "Knowledge Hub allows you to manage all the information that your bot uses to ge…" at bounding box center [146, 145] width 143 height 112
click at [192, 193] on button "Next" at bounding box center [190, 185] width 40 height 16
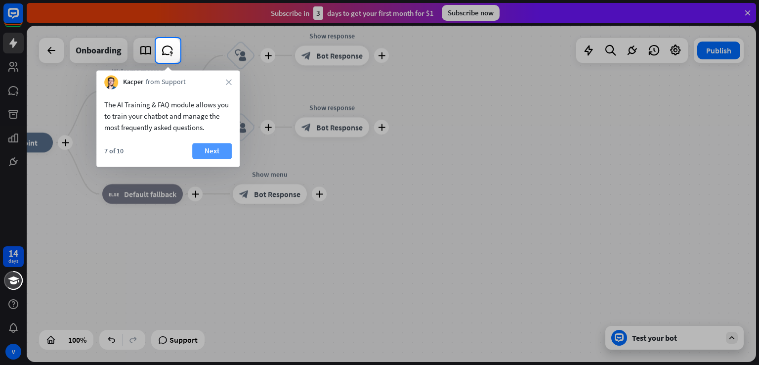
click at [203, 148] on button "Next" at bounding box center [212, 151] width 40 height 16
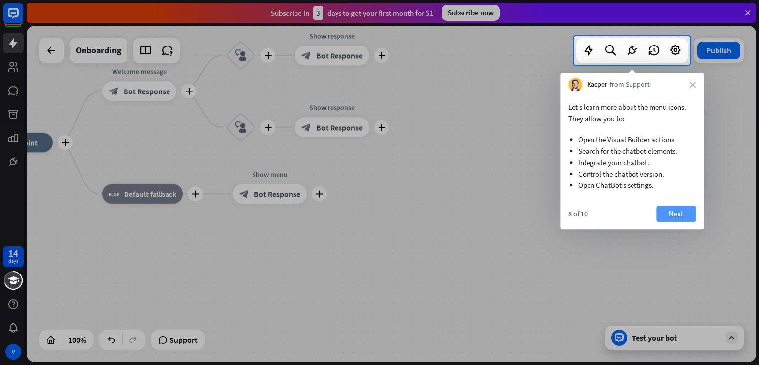
click at [680, 215] on button "Next" at bounding box center [676, 214] width 40 height 16
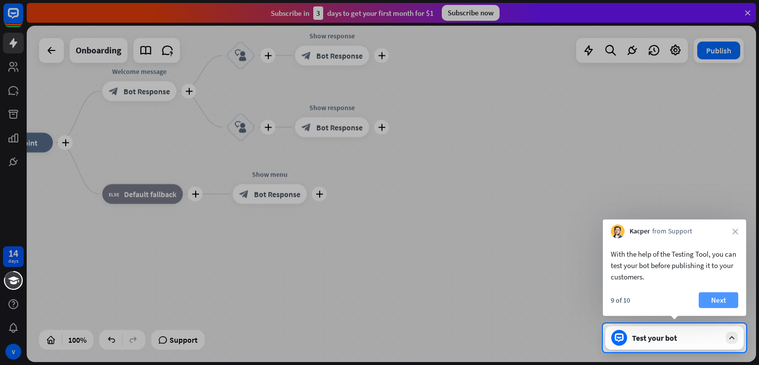
click at [718, 297] on button "Next" at bounding box center [719, 300] width 40 height 16
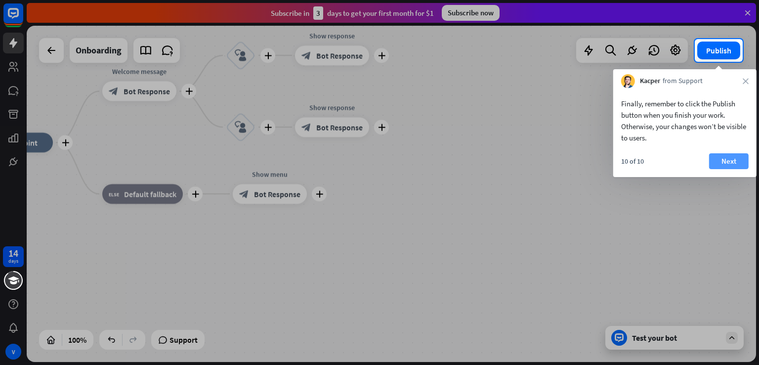
click at [721, 162] on button "Next" at bounding box center [729, 161] width 40 height 16
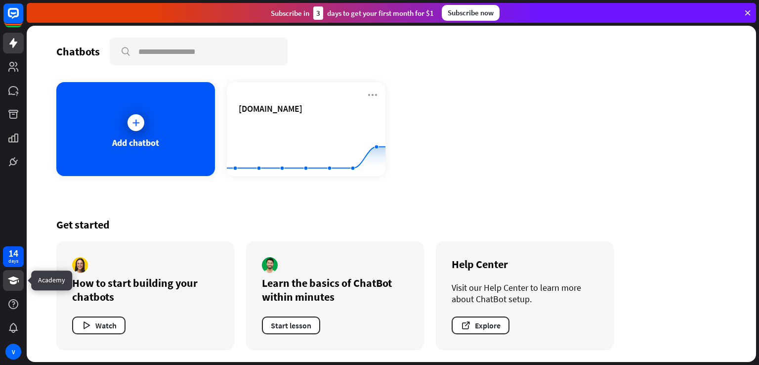
click at [10, 289] on link at bounding box center [13, 280] width 21 height 21
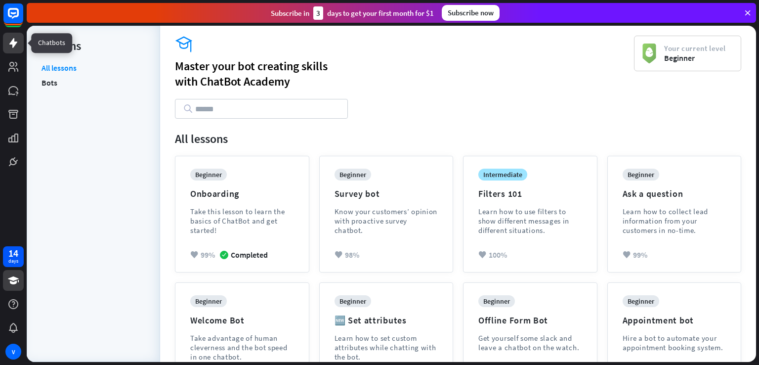
click at [15, 42] on icon at bounding box center [13, 43] width 8 height 10
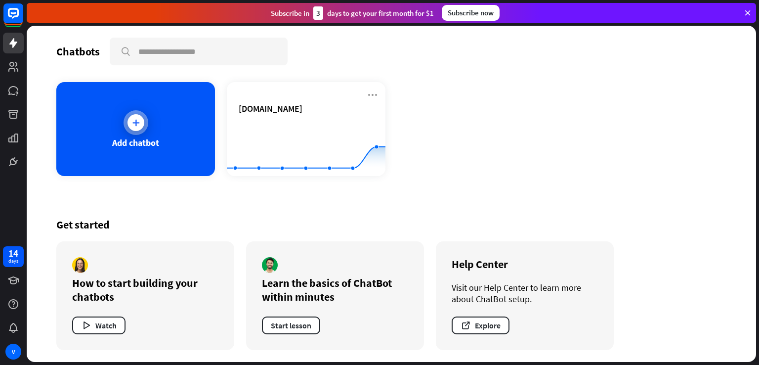
click at [170, 117] on div "Add chatbot" at bounding box center [135, 129] width 159 height 94
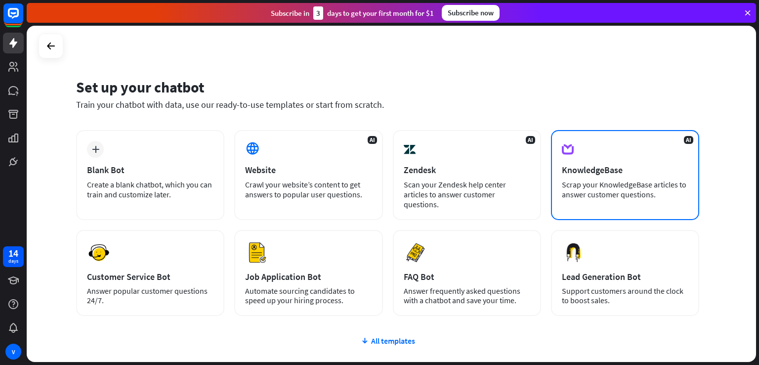
click at [645, 165] on div "KnowledgeBase" at bounding box center [625, 169] width 127 height 11
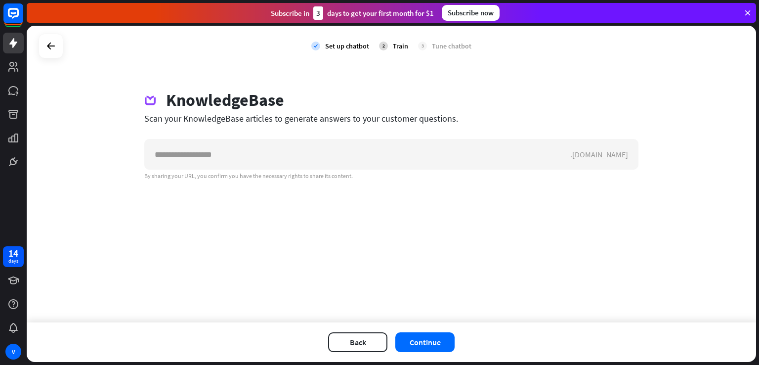
drag, startPoint x: 145, startPoint y: 115, endPoint x: 453, endPoint y: 120, distance: 308.4
click at [453, 120] on div "Scan your KnowledgeBase articles to generate answers to your customer questions." at bounding box center [391, 118] width 494 height 11
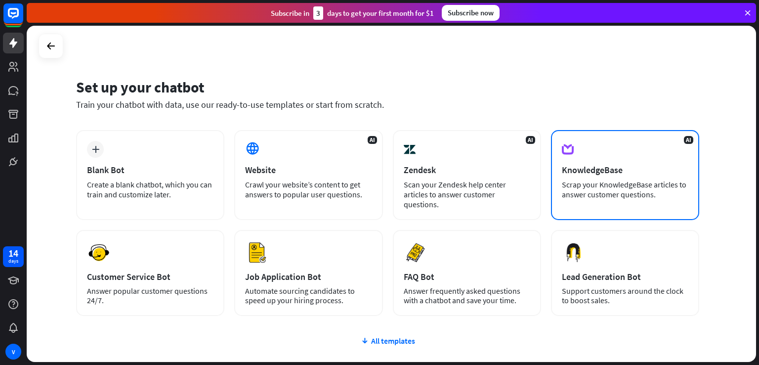
click at [615, 180] on div "Scrap your KnowledgeBase articles to answer customer questions." at bounding box center [625, 189] width 127 height 20
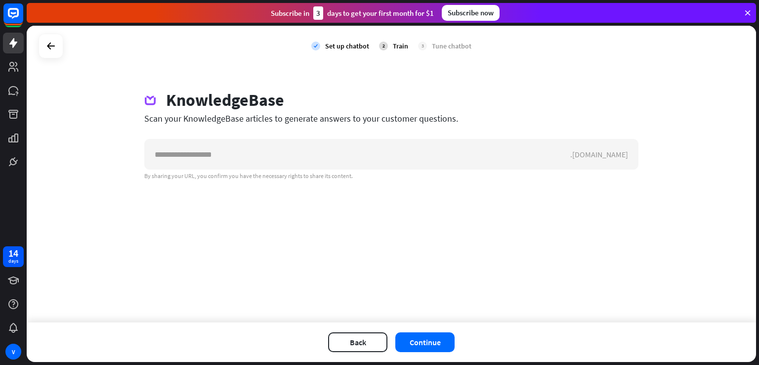
click at [339, 256] on div "check Set up chatbot 2 Train 3 Tune chatbot KnowledgeBase Scan your KnowledgeBa…" at bounding box center [391, 174] width 729 height 296
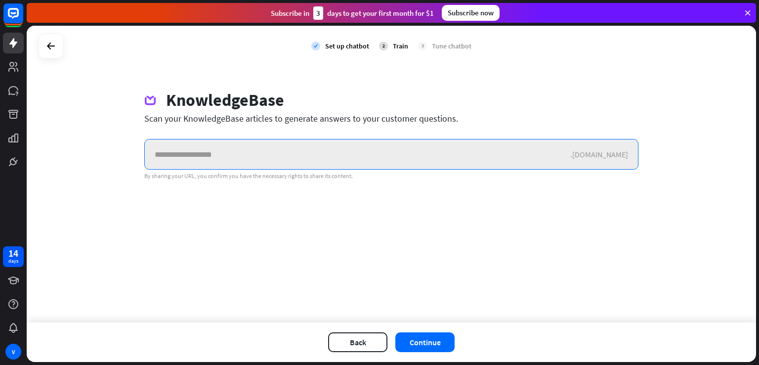
click at [327, 143] on input "text" at bounding box center [357, 154] width 425 height 30
paste input "**********"
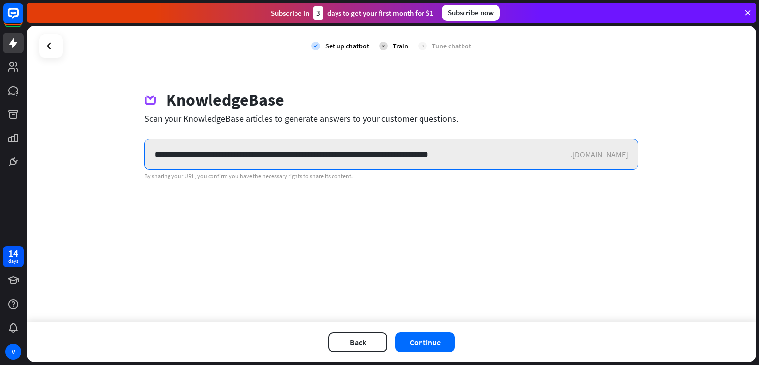
type input "**********"
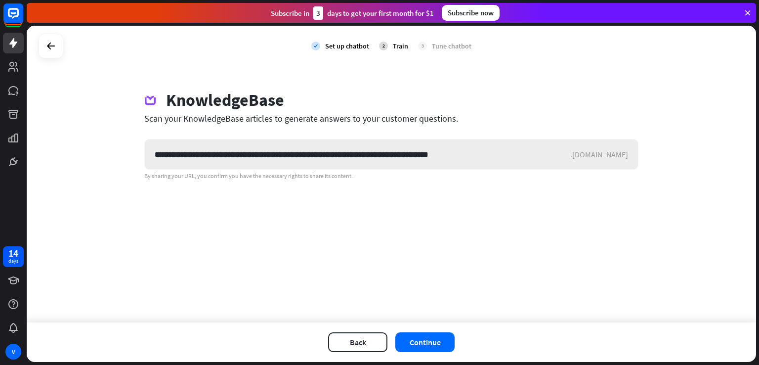
click at [616, 152] on div ".[DOMAIN_NAME]" at bounding box center [604, 154] width 68 height 10
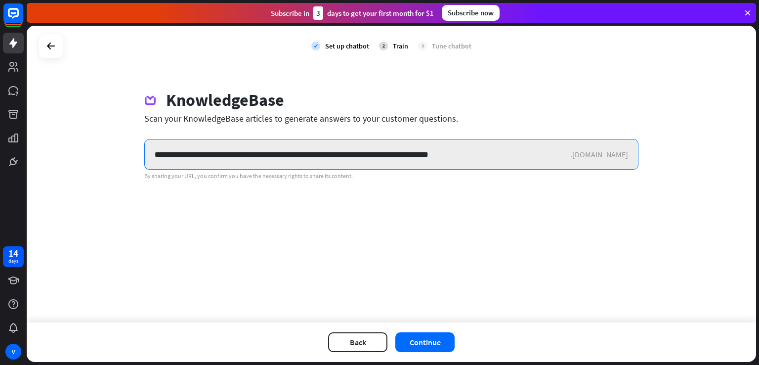
click at [516, 164] on input "**********" at bounding box center [357, 154] width 425 height 30
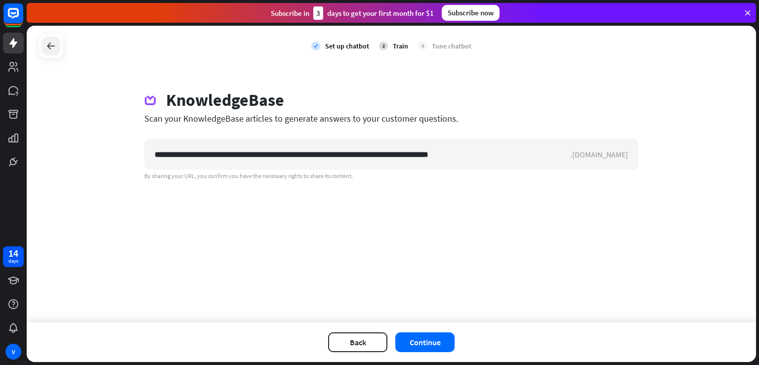
click at [46, 52] on div at bounding box center [51, 46] width 19 height 19
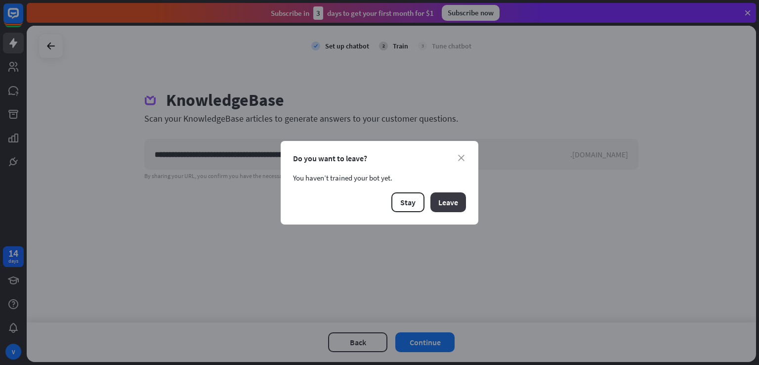
click at [448, 205] on button "Leave" at bounding box center [448, 202] width 36 height 20
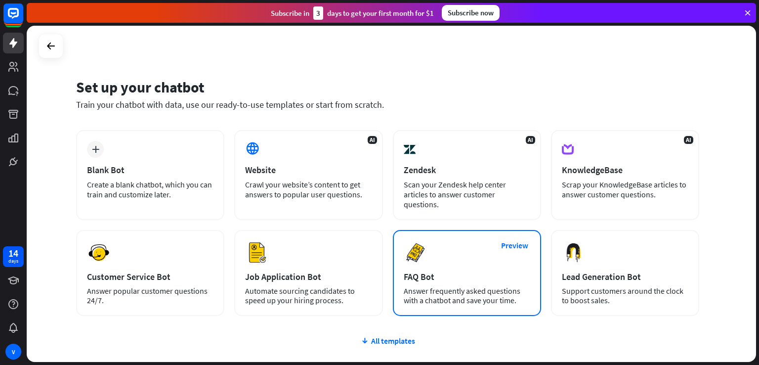
scroll to position [62, 0]
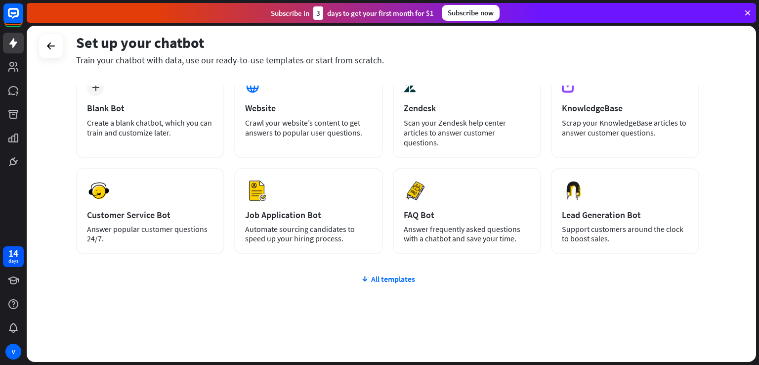
click at [376, 260] on div "plus Blank Bot Create a blank chatbot, which you can train and customize later.…" at bounding box center [387, 220] width 623 height 304
click at [377, 274] on div "All templates" at bounding box center [387, 279] width 623 height 10
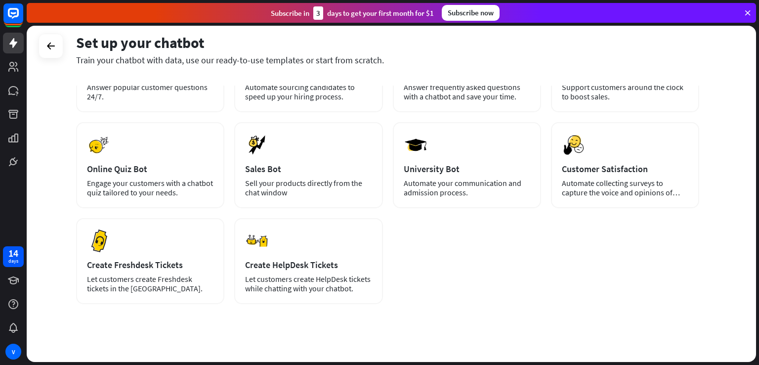
scroll to position [0, 0]
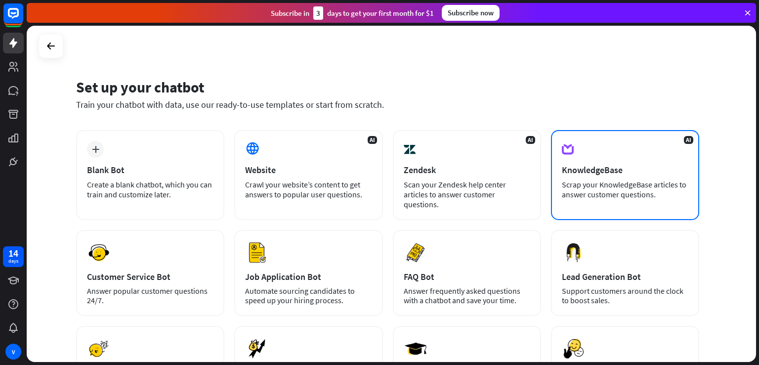
click at [610, 184] on div "Scrap your KnowledgeBase articles to answer customer questions." at bounding box center [625, 189] width 127 height 20
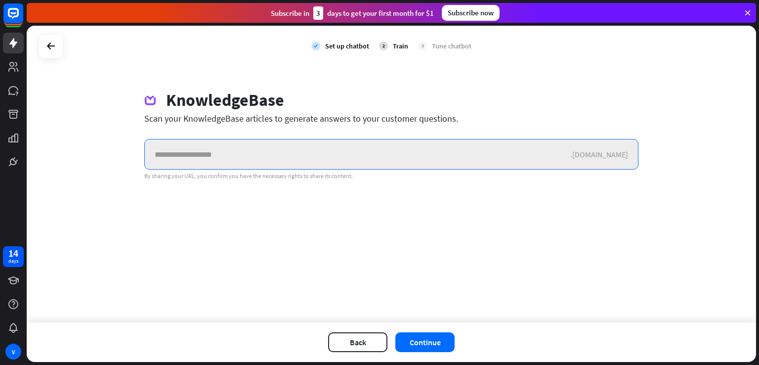
click at [333, 165] on input "text" at bounding box center [357, 154] width 425 height 30
paste input "**********"
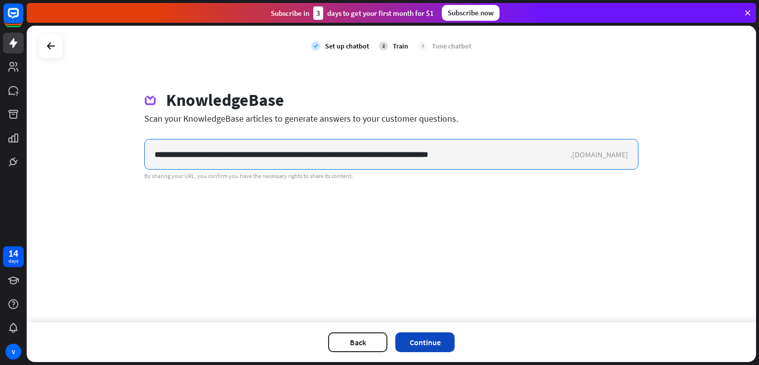
type input "**********"
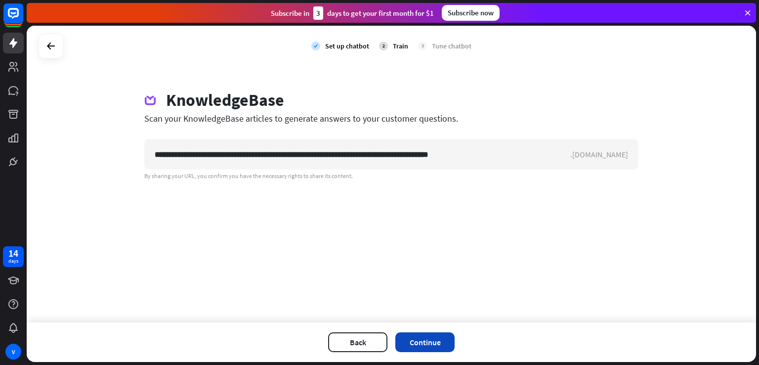
click at [433, 339] on button "Continue" at bounding box center [424, 342] width 59 height 20
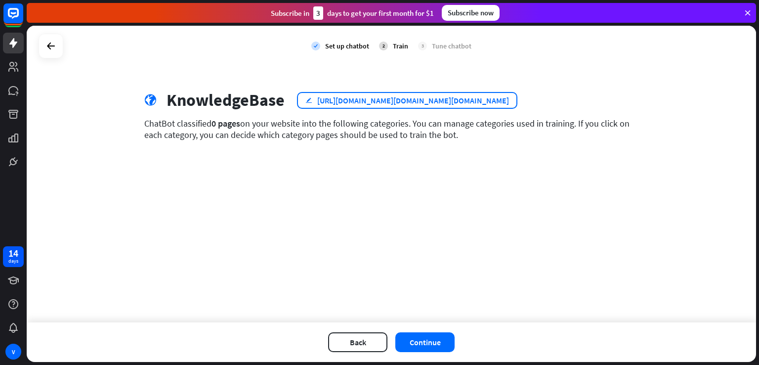
click at [381, 99] on div "https://accounts.google.com/v3/signin/identifier?continue=https%3A%2F%2Fdocs.go…" at bounding box center [413, 100] width 192 height 10
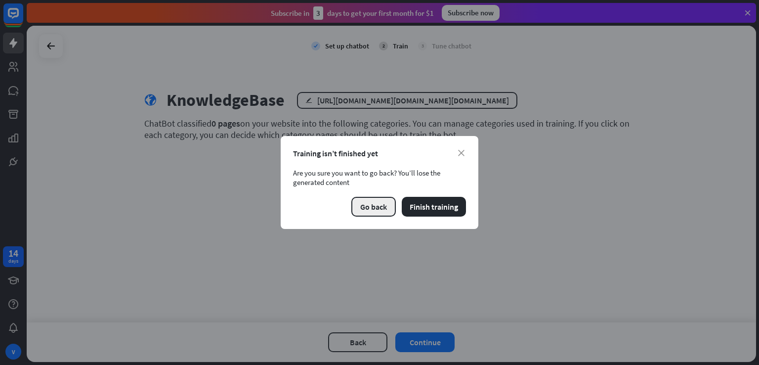
click at [374, 204] on button "Go back" at bounding box center [373, 207] width 44 height 20
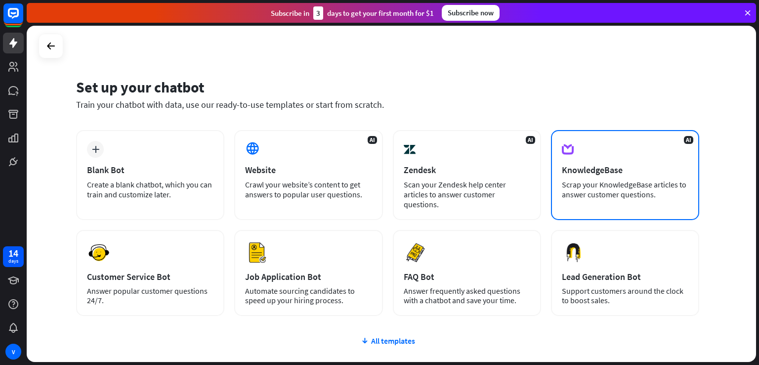
click at [579, 165] on div "KnowledgeBase" at bounding box center [625, 169] width 127 height 11
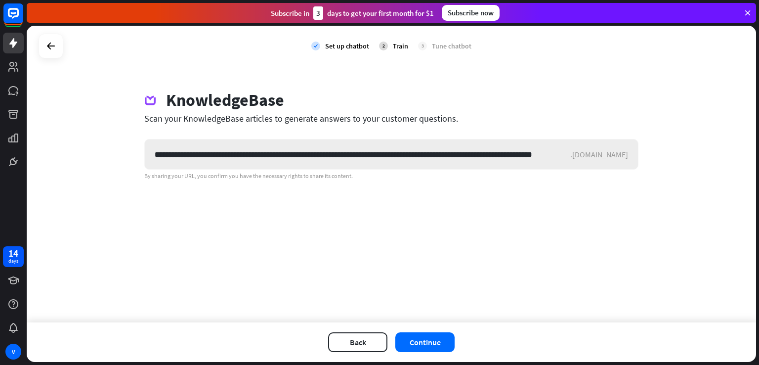
scroll to position [0, 72]
click at [277, 167] on input "**********" at bounding box center [373, 154] width 457 height 30
type input "**********"
click at [435, 344] on button "Continue" at bounding box center [424, 342] width 59 height 20
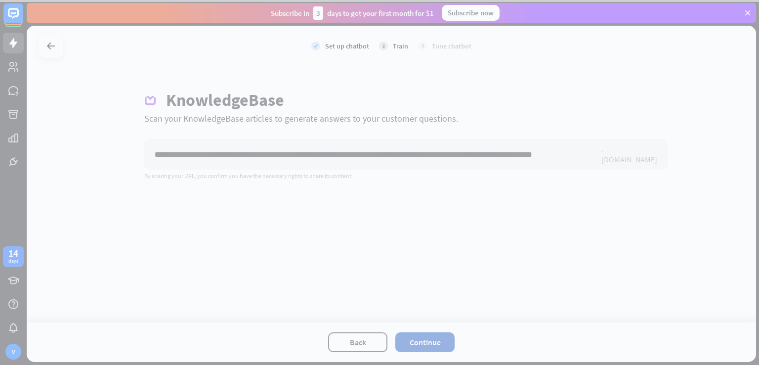
scroll to position [0, 0]
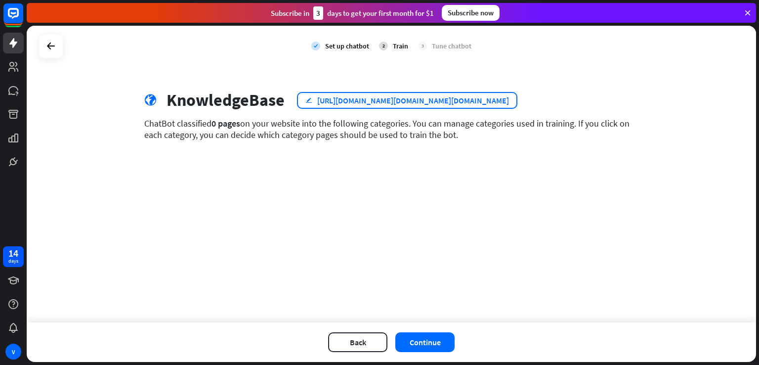
click at [400, 106] on div "edit https://accounts.google.com/v3/signin/identifier?continue=https%3A%2F%2Fdo…" at bounding box center [407, 100] width 220 height 17
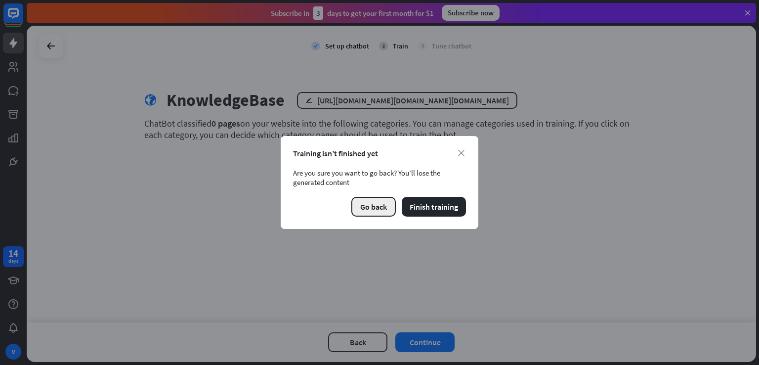
click at [389, 208] on div "Go back Finish training" at bounding box center [379, 207] width 173 height 20
click at [380, 209] on button "Go back" at bounding box center [373, 207] width 44 height 20
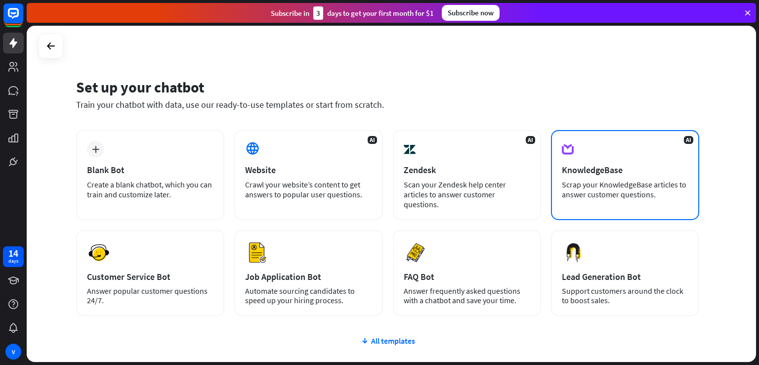
click at [607, 163] on div "AI KnowledgeBase Scrap your KnowledgeBase articles to answer customer questions." at bounding box center [625, 175] width 148 height 90
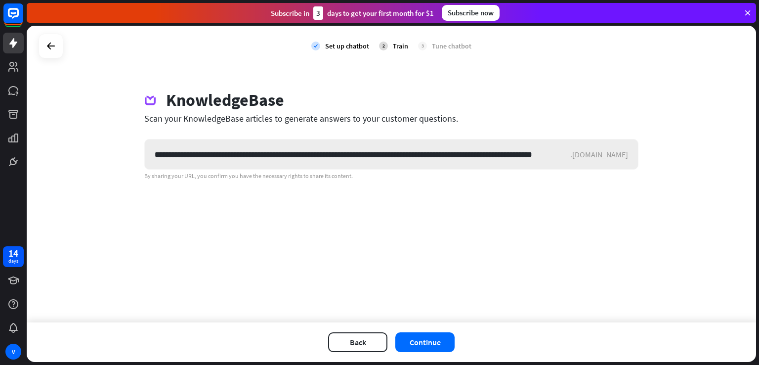
scroll to position [0, 72]
type input "**********"
click at [428, 340] on button "Continue" at bounding box center [424, 342] width 59 height 20
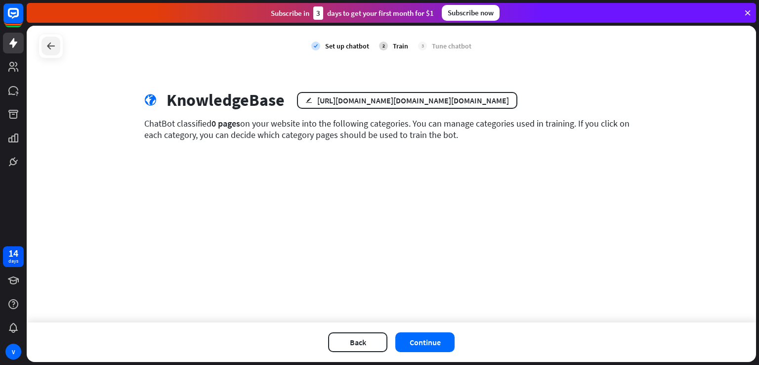
click at [58, 46] on div at bounding box center [51, 46] width 19 height 19
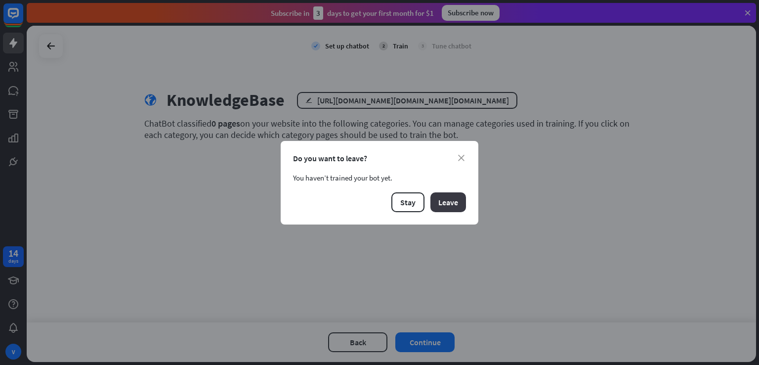
click at [438, 205] on button "Leave" at bounding box center [448, 202] width 36 height 20
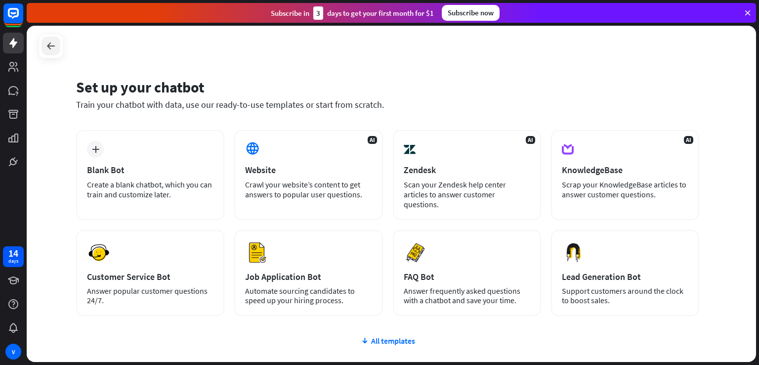
click at [57, 44] on div at bounding box center [51, 46] width 19 height 19
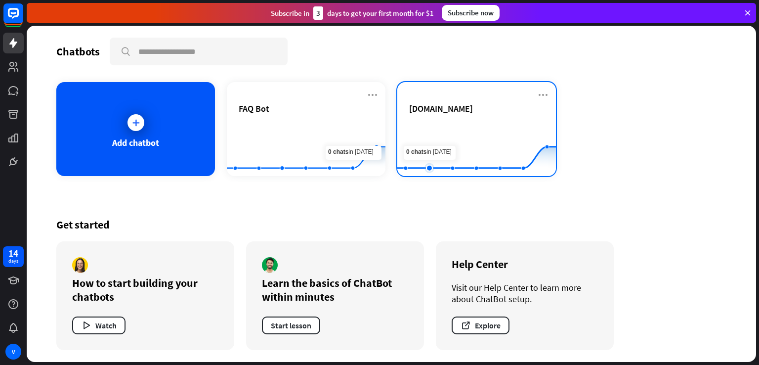
click at [423, 132] on rect at bounding box center [476, 152] width 159 height 62
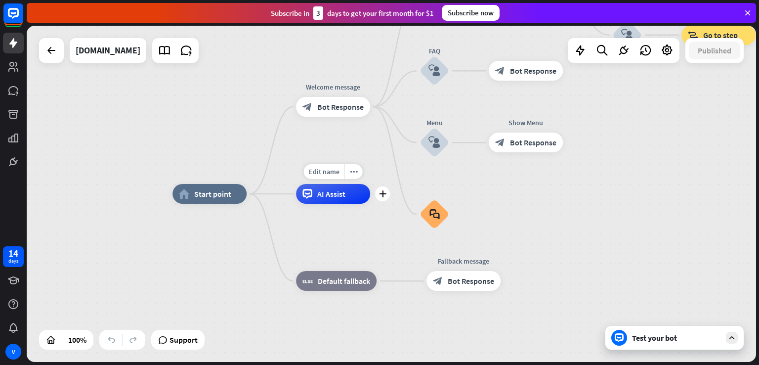
click at [331, 199] on div "AI Assist" at bounding box center [333, 194] width 74 height 20
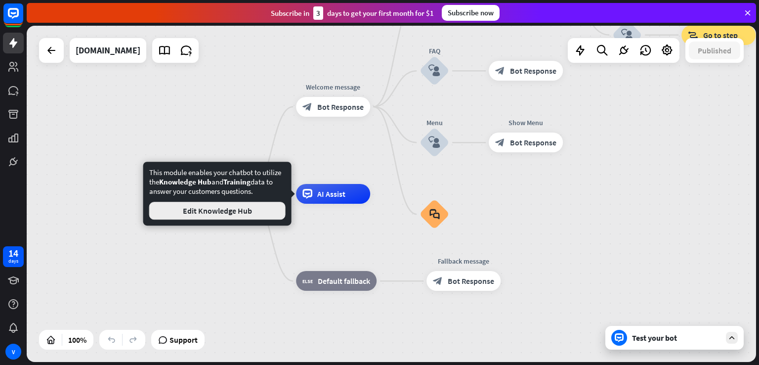
click at [250, 215] on button "Edit Knowledge Hub" at bounding box center [217, 211] width 136 height 18
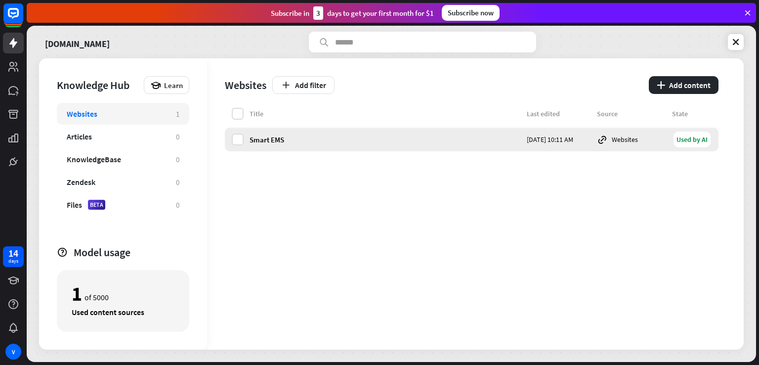
click at [362, 140] on div "Smart EMS" at bounding box center [385, 139] width 271 height 9
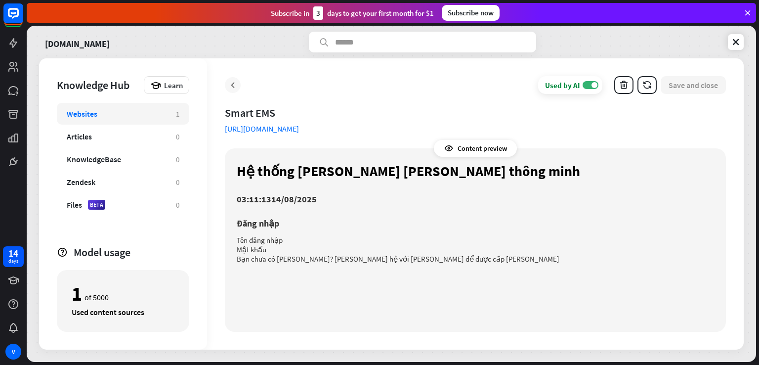
click at [233, 91] on div at bounding box center [233, 85] width 16 height 16
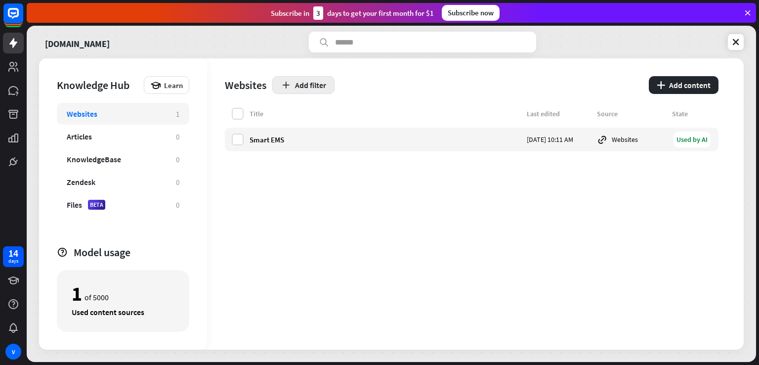
click at [313, 91] on button "Add filter" at bounding box center [303, 85] width 62 height 18
click at [317, 110] on div "globe Status" at bounding box center [308, 110] width 43 height 18
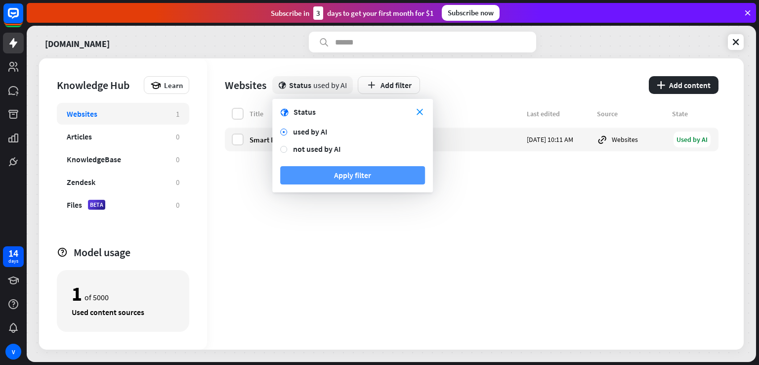
click at [329, 176] on button "Apply filter" at bounding box center [352, 175] width 145 height 18
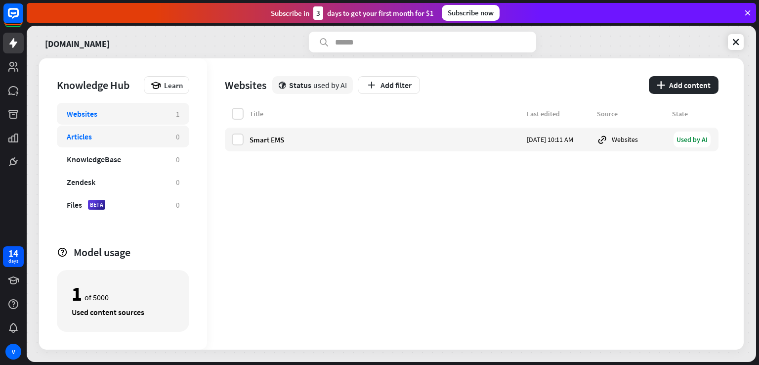
click at [124, 146] on div "Articles 0" at bounding box center [123, 137] width 132 height 22
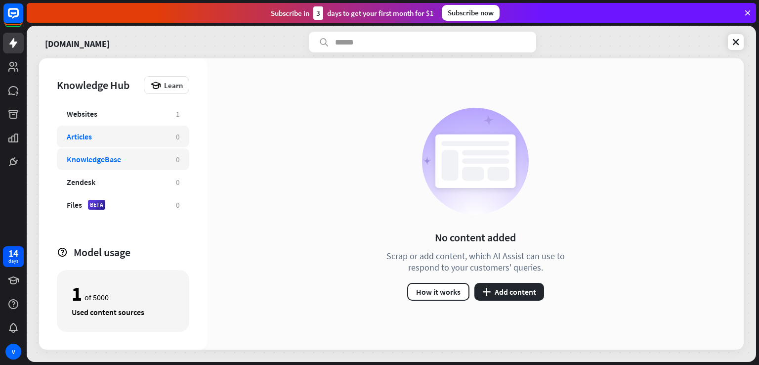
click at [125, 156] on div "KnowledgeBase" at bounding box center [116, 159] width 99 height 10
click at [110, 170] on div "Websites 1 Articles 0 KnowledgeBase 0 Zendesk 0 Files BETA 0" at bounding box center [123, 169] width 132 height 133
click at [115, 116] on div "Websites" at bounding box center [116, 114] width 99 height 10
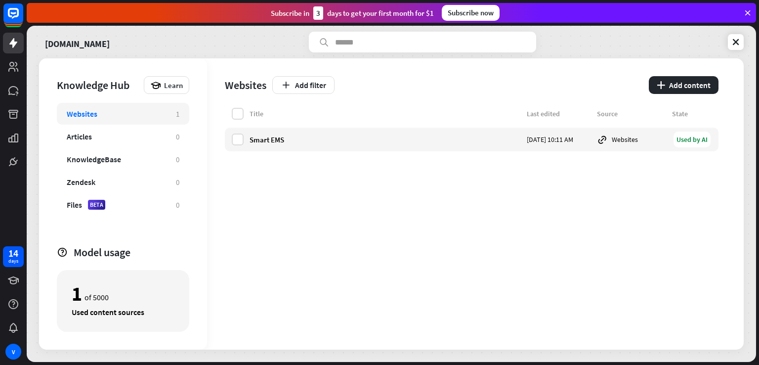
click at [263, 227] on div "Title Last edited Source State Smart EMS Today 10:11 AM Websites Used by AI" at bounding box center [472, 229] width 494 height 242
click at [171, 85] on span "Learn" at bounding box center [173, 85] width 19 height 9
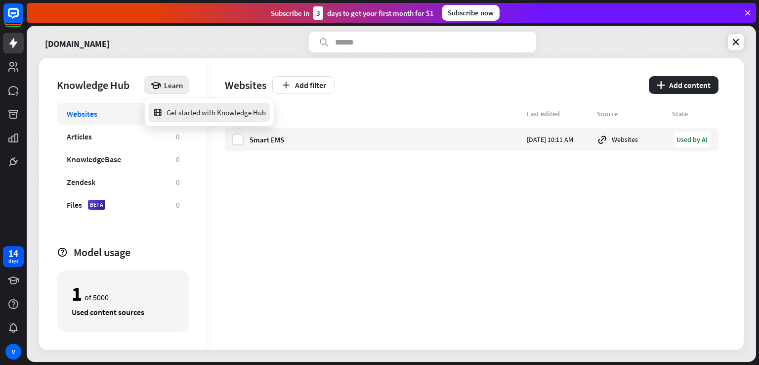
click at [220, 118] on div "Get started with Knowledge Hub" at bounding box center [209, 112] width 113 height 19
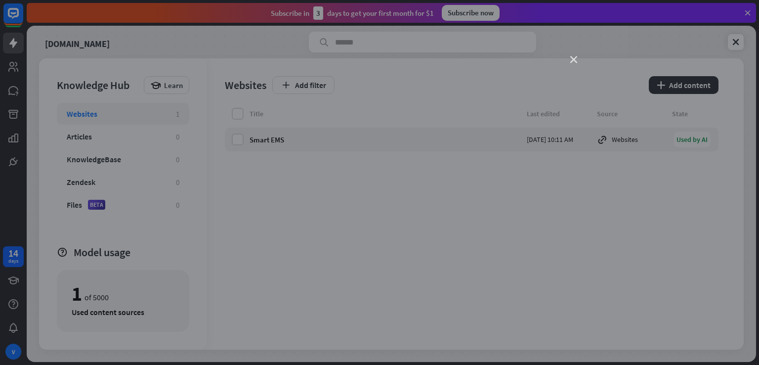
click at [574, 63] on icon "close" at bounding box center [573, 59] width 7 height 7
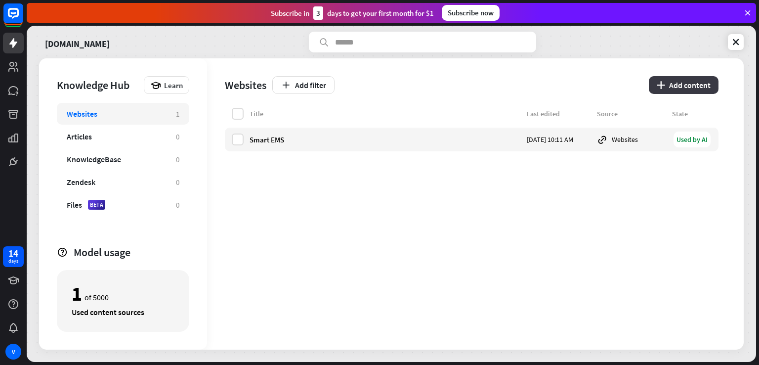
click at [659, 87] on icon "plus" at bounding box center [661, 85] width 8 height 8
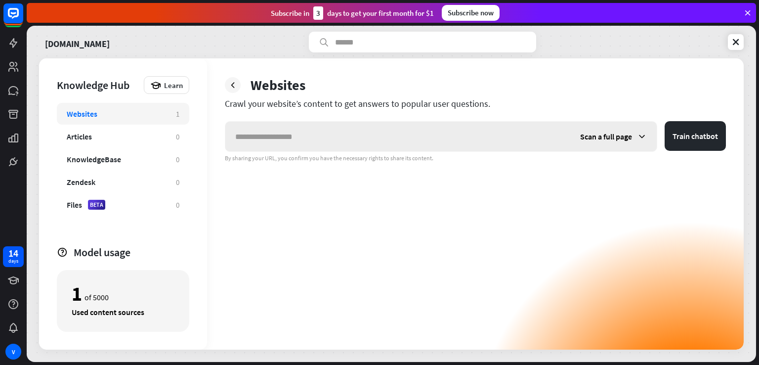
click at [304, 140] on input "text" at bounding box center [397, 137] width 345 height 30
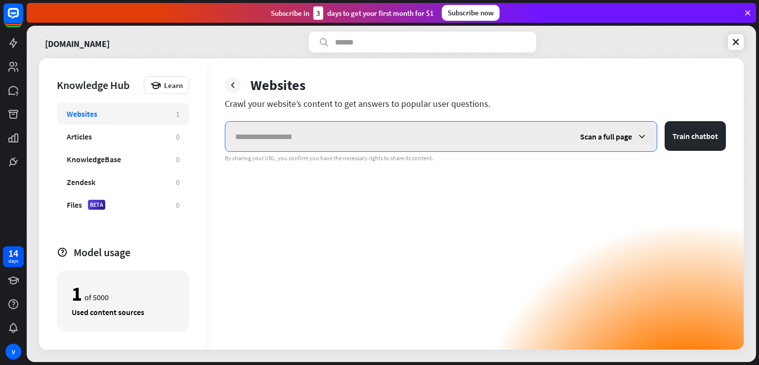
click at [289, 126] on input "text" at bounding box center [397, 137] width 345 height 30
paste input "**********"
type input "**********"
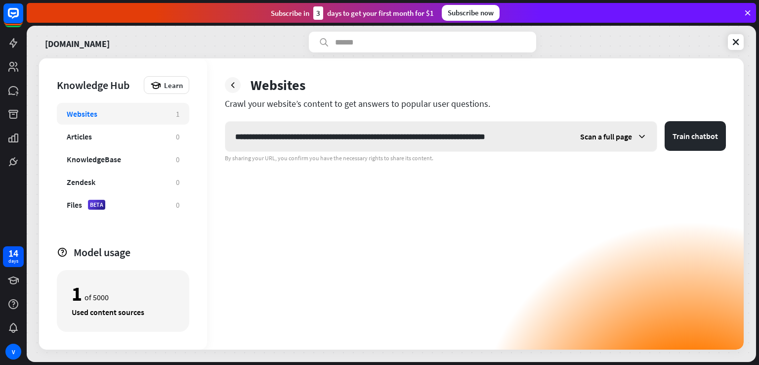
click at [635, 137] on div "Scan a full page" at bounding box center [613, 137] width 86 height 30
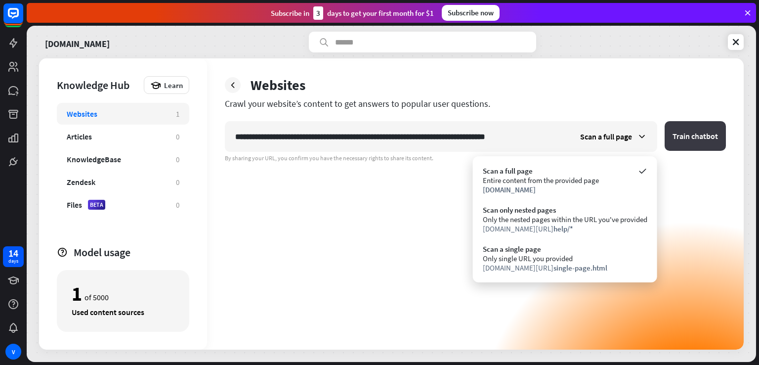
click at [696, 134] on button "Train chatbot" at bounding box center [695, 136] width 61 height 30
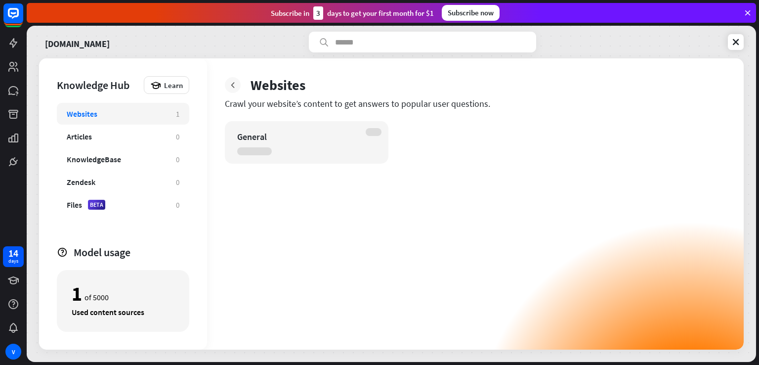
click at [235, 84] on icon at bounding box center [233, 85] width 10 height 10
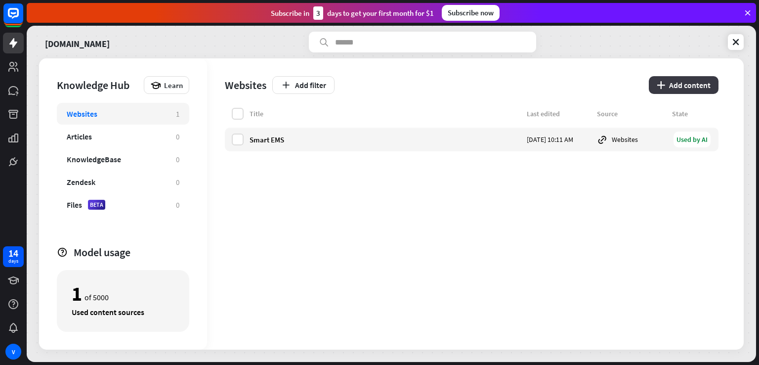
click at [697, 84] on button "plus Add content" at bounding box center [684, 85] width 70 height 18
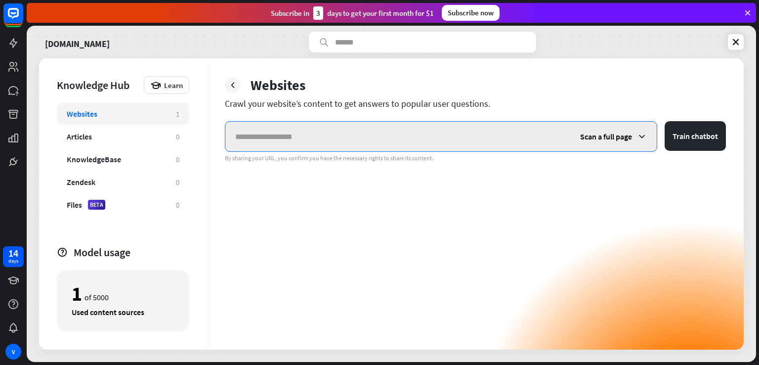
click at [360, 130] on input "text" at bounding box center [397, 137] width 345 height 30
paste input "*"
type input "*"
click at [360, 130] on input "*" at bounding box center [397, 137] width 345 height 30
paste input "*"
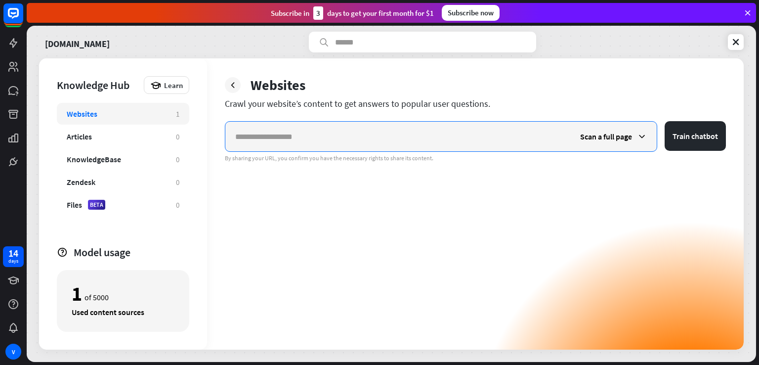
type input "*"
paste input "**********"
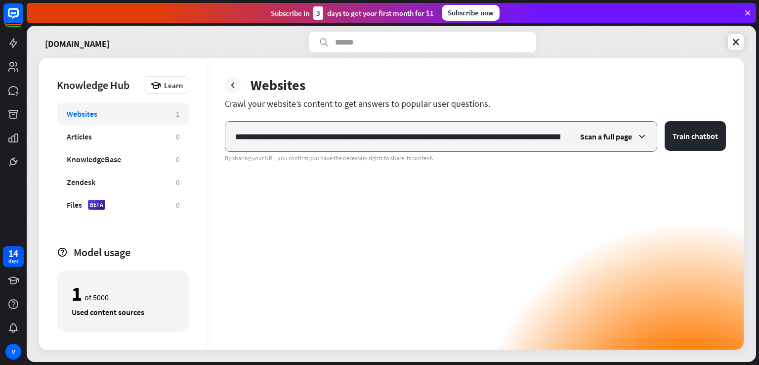
scroll to position [0, 184]
type input "**********"
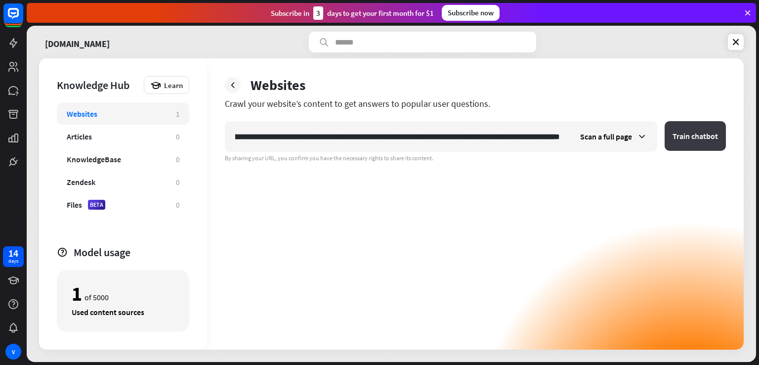
click at [684, 137] on button "Train chatbot" at bounding box center [695, 136] width 61 height 30
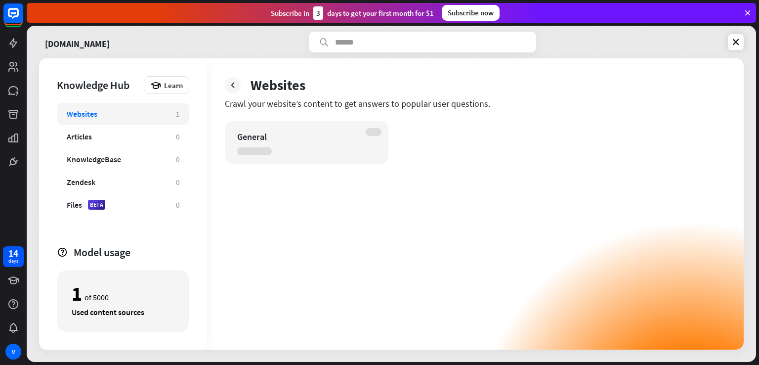
click at [379, 134] on div at bounding box center [374, 132] width 16 height 8
click at [229, 86] on icon at bounding box center [233, 85] width 10 height 10
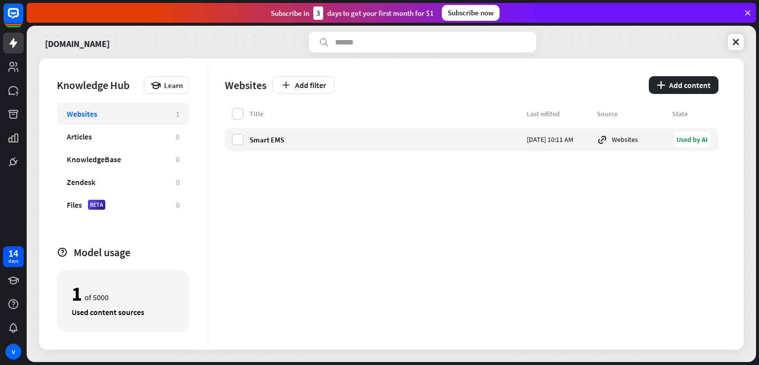
click at [279, 175] on div "Title Last edited Source State Smart EMS Today 10:11 AM Websites Used by AI" at bounding box center [472, 229] width 494 height 242
click at [242, 136] on label at bounding box center [238, 139] width 12 height 12
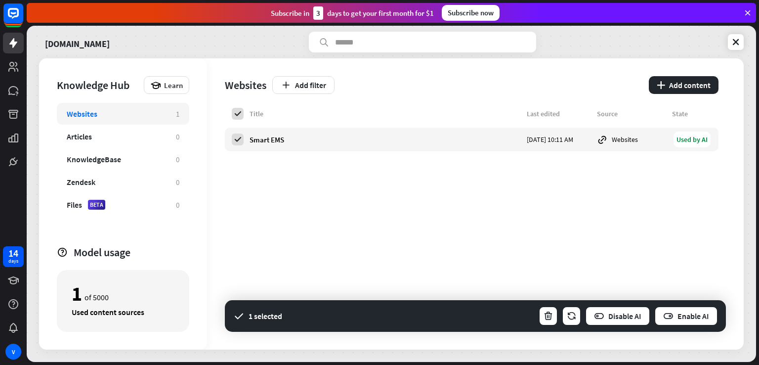
click at [545, 232] on div "Title Last edited Source State Smart EMS Today 10:11 AM Websites Used by AI" at bounding box center [472, 229] width 494 height 242
click at [581, 230] on div "Title Last edited Source State Smart EMS Today 10:11 AM Websites Used by AI" at bounding box center [472, 229] width 494 height 242
click at [244, 216] on div "Title Last edited Source State Smart EMS Today 10:11 AM Websites Used by AI" at bounding box center [472, 229] width 494 height 242
click at [457, 188] on div "Title Last edited Source State Smart EMS Today 10:11 AM Websites Used by AI" at bounding box center [472, 229] width 494 height 242
click at [737, 38] on icon at bounding box center [736, 42] width 10 height 10
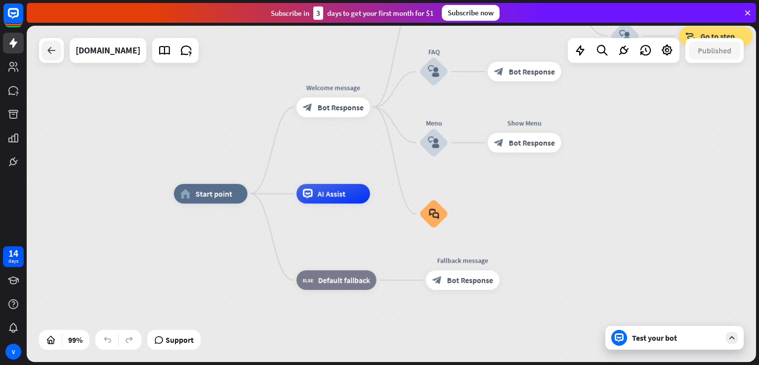
click at [44, 59] on div at bounding box center [51, 50] width 25 height 25
click at [58, 53] on div at bounding box center [52, 51] width 20 height 20
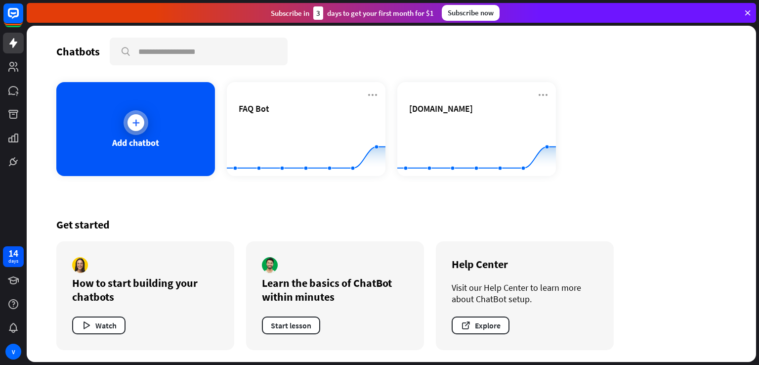
click at [149, 161] on div "Add chatbot" at bounding box center [135, 129] width 159 height 94
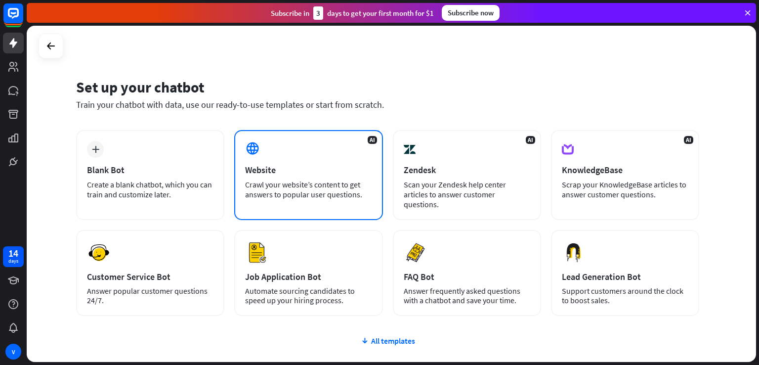
click at [288, 162] on div "AI Website Crawl your website’s content to get answers to popular user question…" at bounding box center [308, 175] width 148 height 90
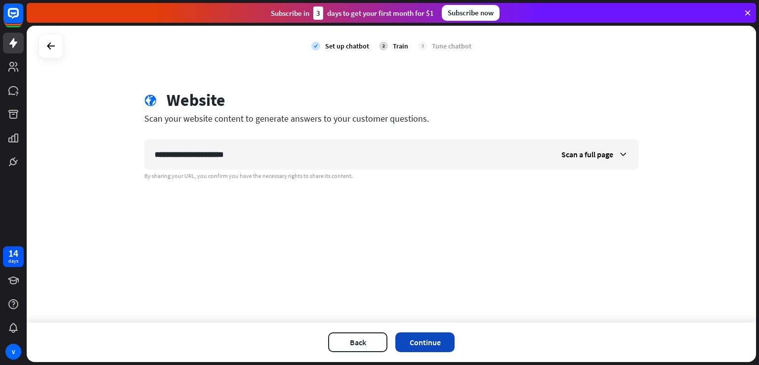
type input "**********"
click at [420, 345] on button "Continue" at bounding box center [424, 342] width 59 height 20
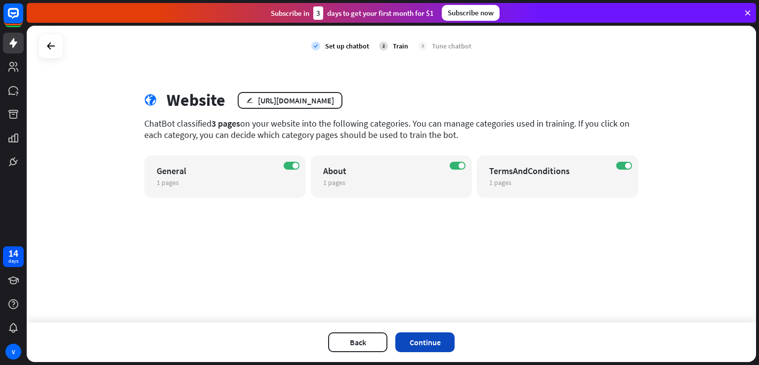
click at [442, 340] on button "Continue" at bounding box center [424, 342] width 59 height 20
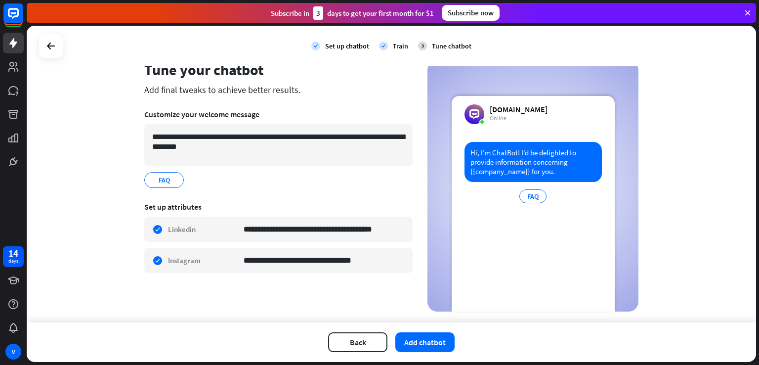
scroll to position [40, 0]
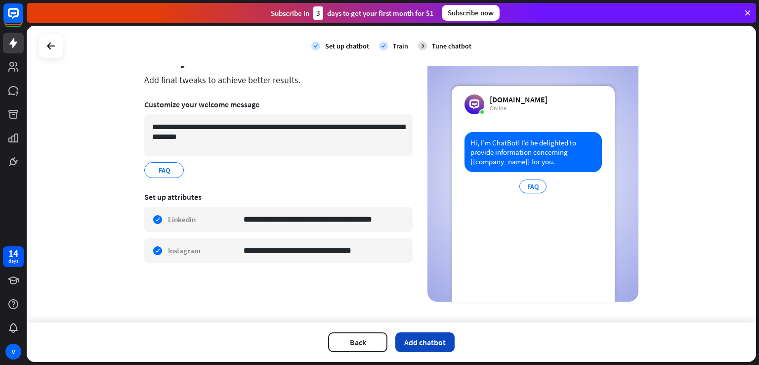
click at [431, 338] on button "Add chatbot" at bounding box center [424, 342] width 59 height 20
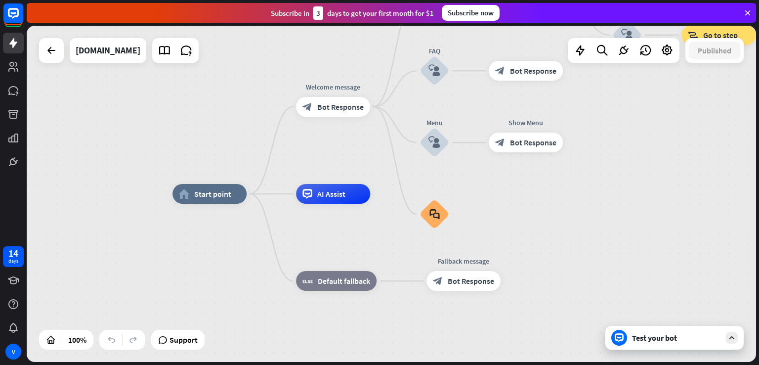
drag, startPoint x: 406, startPoint y: 268, endPoint x: 243, endPoint y: 191, distance: 181.0
click at [243, 194] on div "home_2 Start point Welcome message block_bot_response Bot Response Back to Menu…" at bounding box center [536, 362] width 729 height 336
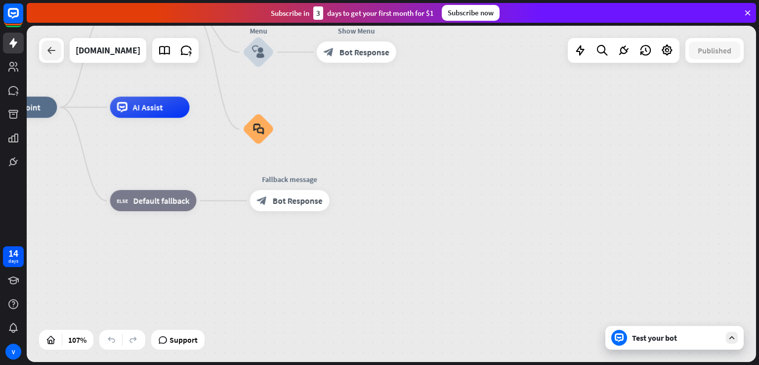
click at [59, 56] on div at bounding box center [52, 51] width 20 height 20
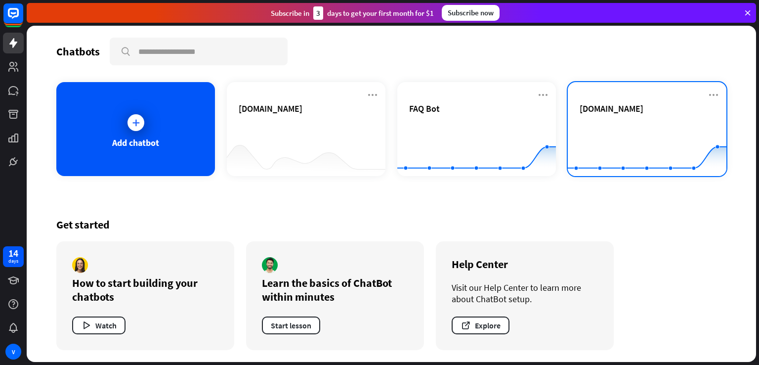
click at [678, 121] on icon "Created with Highcharts 10.1.0 0 1 2" at bounding box center [647, 152] width 159 height 62
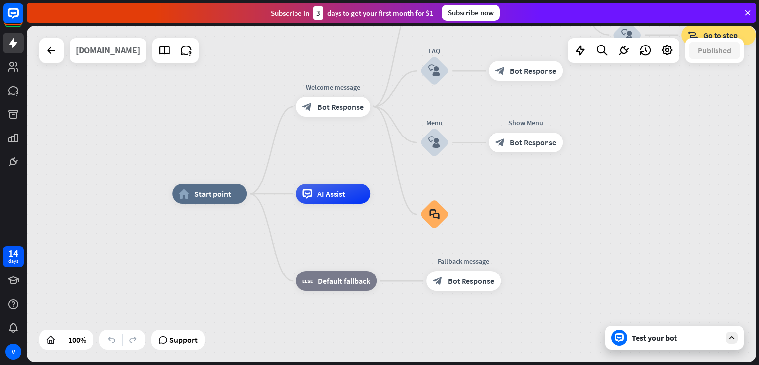
click at [108, 58] on div "[DOMAIN_NAME]" at bounding box center [108, 50] width 65 height 25
click at [192, 56] on icon at bounding box center [186, 50] width 13 height 13
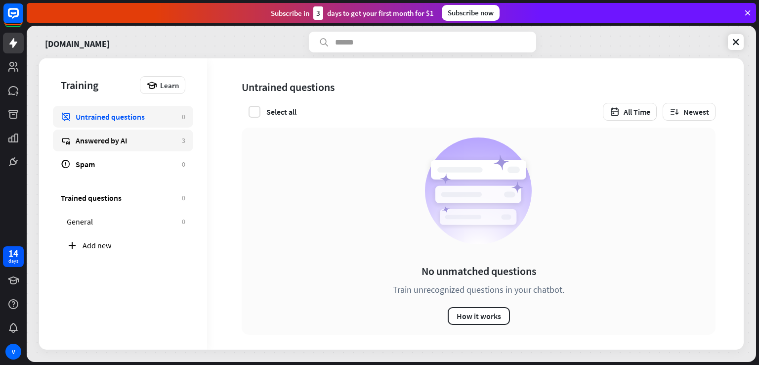
click at [126, 147] on link "Answered by AI 3" at bounding box center [123, 140] width 140 height 22
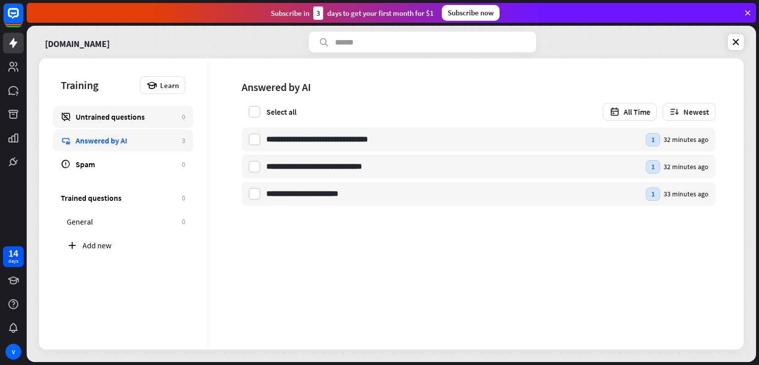
click at [121, 120] on div "Untrained questions" at bounding box center [126, 117] width 101 height 10
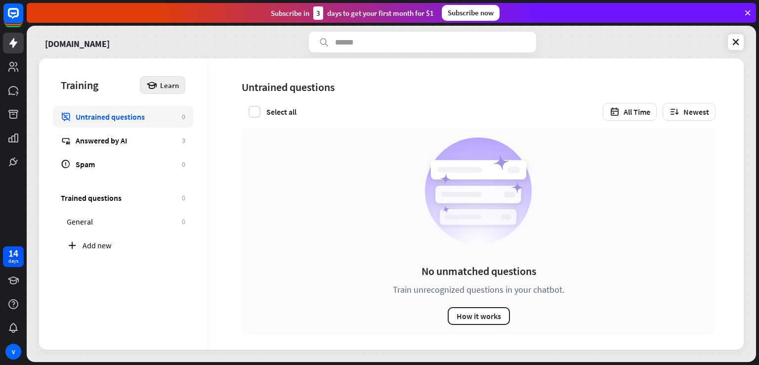
click at [170, 85] on span "Learn" at bounding box center [169, 85] width 19 height 9
click at [253, 177] on div "No unmatched questions Train unrecognized questions in your chatbot. How it wor…" at bounding box center [479, 230] width 474 height 207
click at [737, 41] on icon at bounding box center [736, 42] width 10 height 10
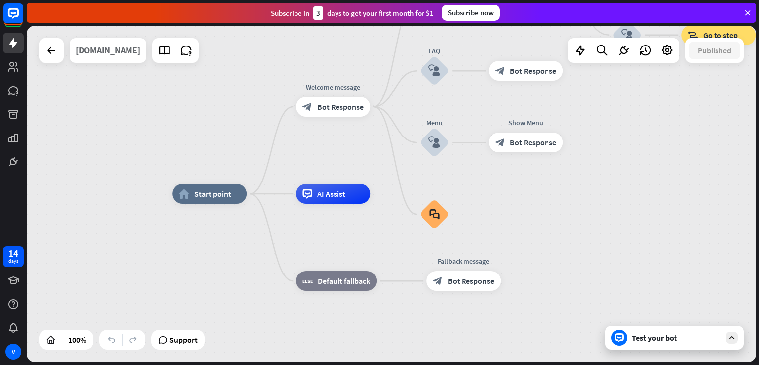
click at [87, 47] on div "[DOMAIN_NAME]" at bounding box center [108, 50] width 65 height 25
drag, startPoint x: 620, startPoint y: 121, endPoint x: 576, endPoint y: 55, distance: 79.5
click at [576, 55] on icon at bounding box center [580, 50] width 13 height 13
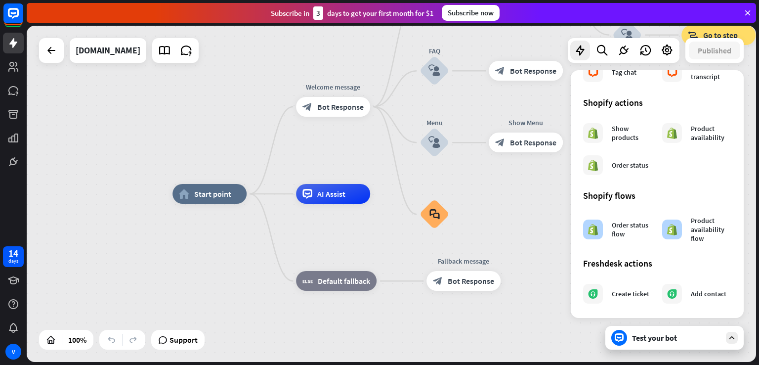
scroll to position [550, 0]
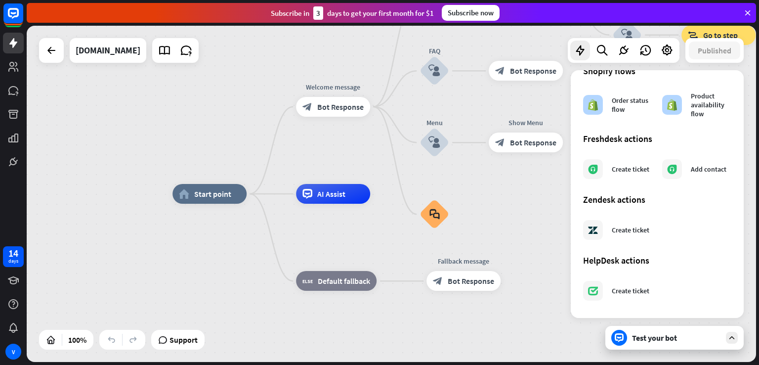
click at [526, 199] on div "home_2 Start point Welcome message block_bot_response Bot Response Back to Menu…" at bounding box center [536, 362] width 729 height 336
click at [64, 119] on div "home_2 Start point Welcome message block_bot_response Bot Response Back to Menu…" at bounding box center [391, 194] width 729 height 336
click at [265, 107] on div "home_2 Start point Welcome message block_bot_response Bot Response Back to Menu…" at bounding box center [391, 194] width 729 height 336
click at [67, 55] on div "[DOMAIN_NAME]" at bounding box center [119, 50] width 160 height 25
click at [542, 298] on div "home_2 Start point Welcome message block_bot_response Bot Response Back to Menu…" at bounding box center [536, 362] width 729 height 336
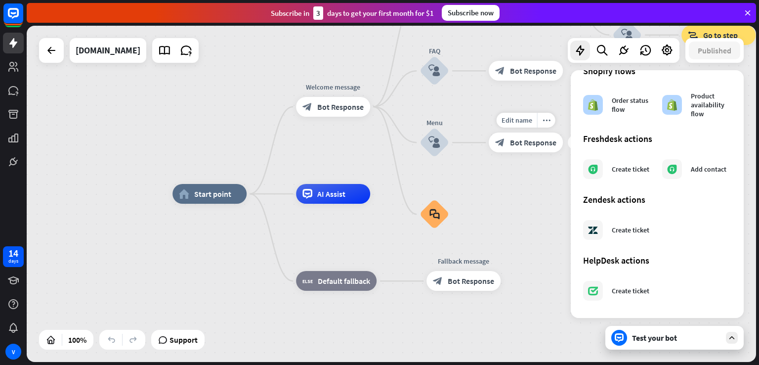
click at [509, 152] on div "Edit name more_horiz plus Show Menu block_bot_response Bot Response" at bounding box center [526, 142] width 74 height 20
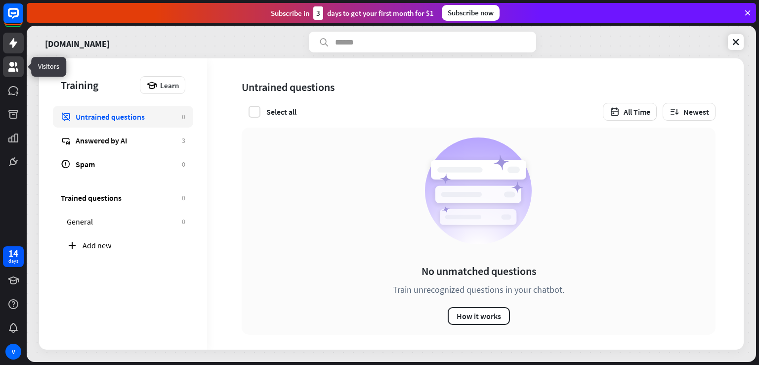
click at [15, 71] on icon at bounding box center [13, 67] width 12 height 12
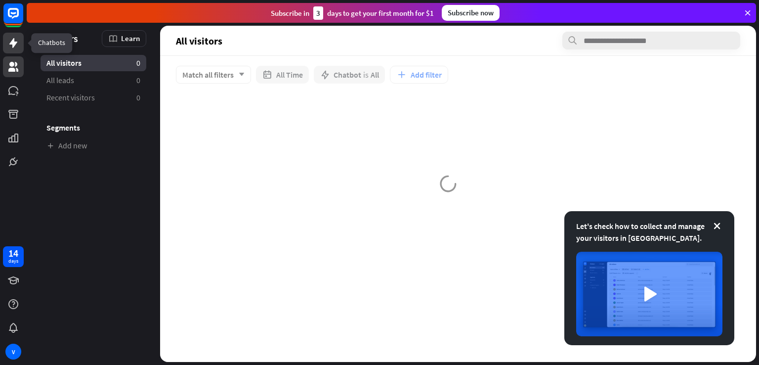
click at [14, 43] on icon at bounding box center [13, 43] width 8 height 10
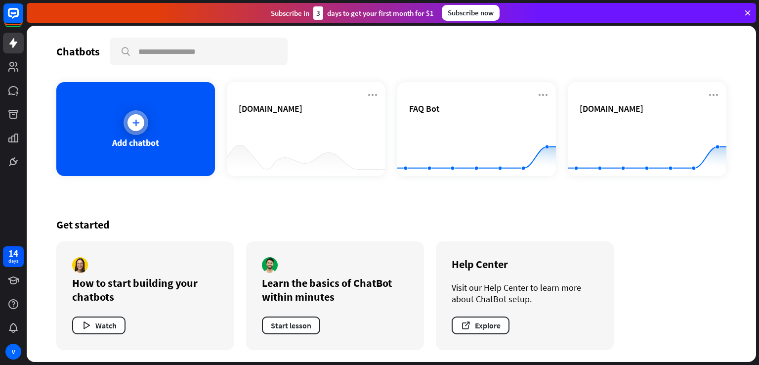
click at [193, 143] on div "Add chatbot" at bounding box center [135, 129] width 159 height 94
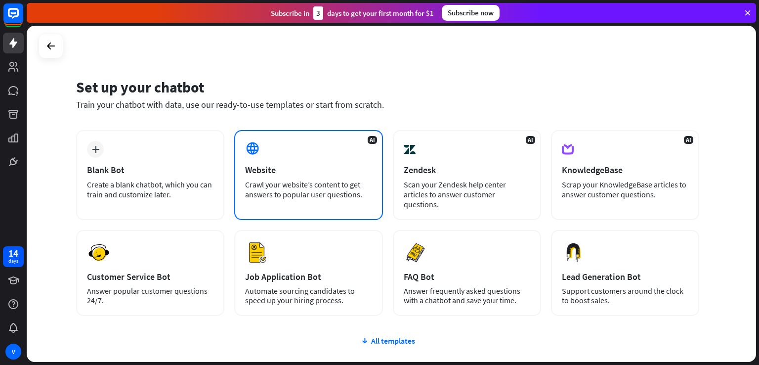
click at [270, 176] on div "AI Website Crawl your website’s content to get answers to popular user question…" at bounding box center [308, 175] width 148 height 90
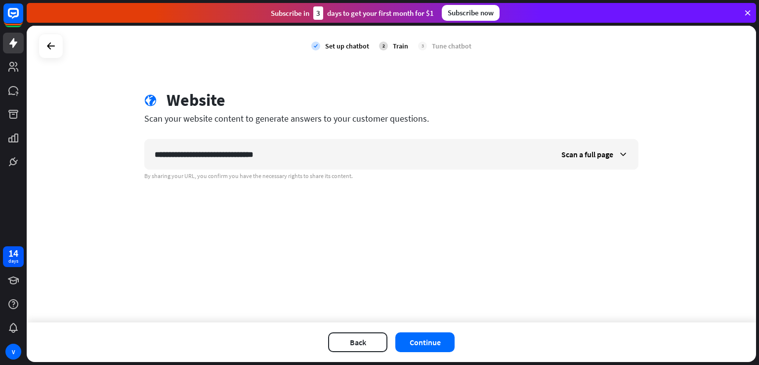
type input "**********"
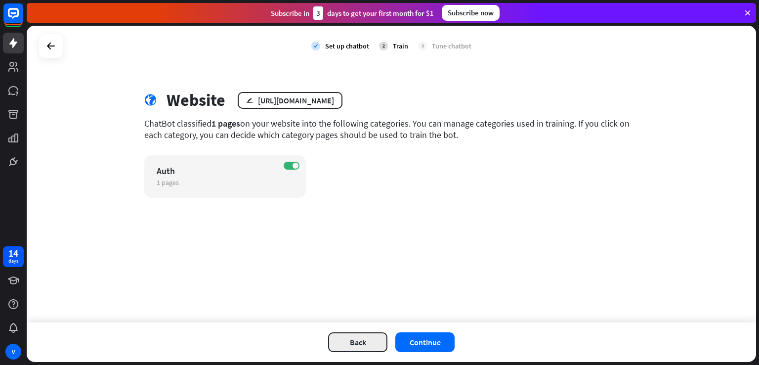
click at [372, 342] on button "Back" at bounding box center [357, 342] width 59 height 20
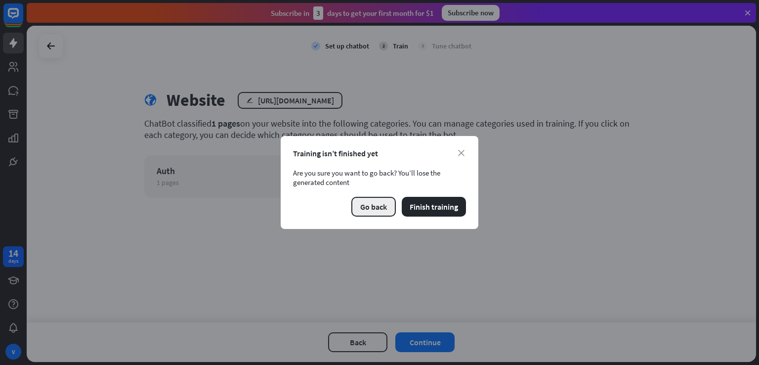
click at [373, 204] on button "Go back" at bounding box center [373, 207] width 44 height 20
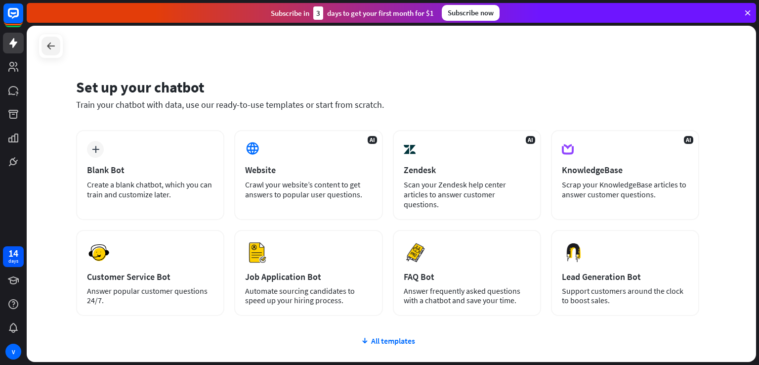
click at [48, 52] on div at bounding box center [51, 46] width 19 height 19
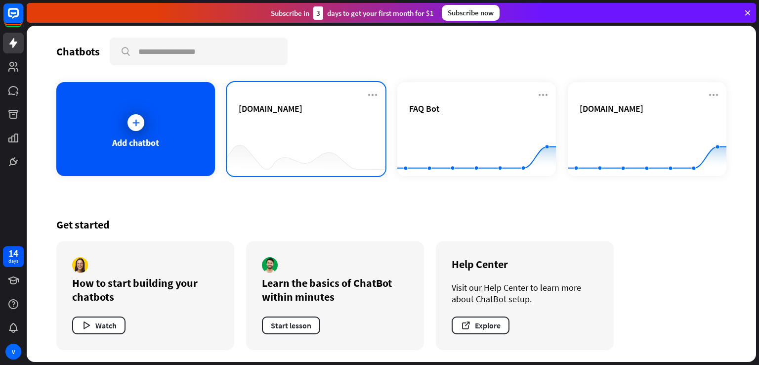
click at [280, 145] on div at bounding box center [306, 156] width 159 height 38
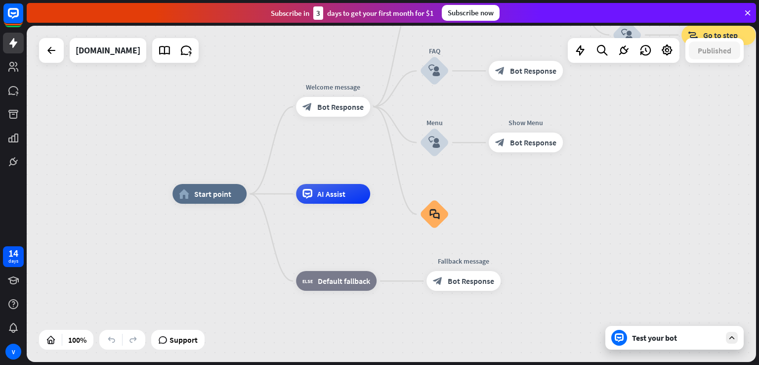
click at [658, 348] on div "Test your bot" at bounding box center [674, 338] width 138 height 24
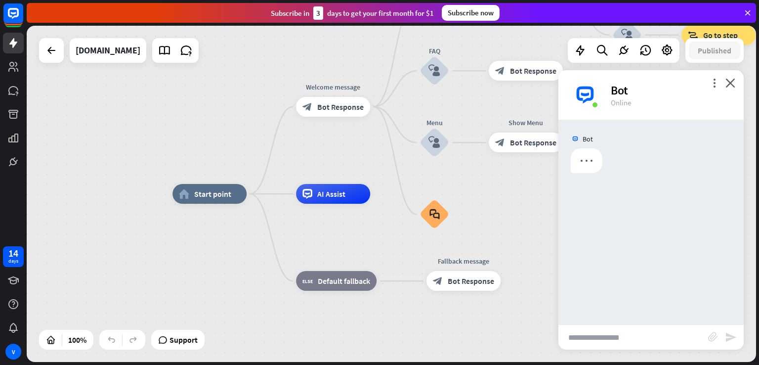
click at [650, 338] on input "text" at bounding box center [633, 337] width 150 height 25
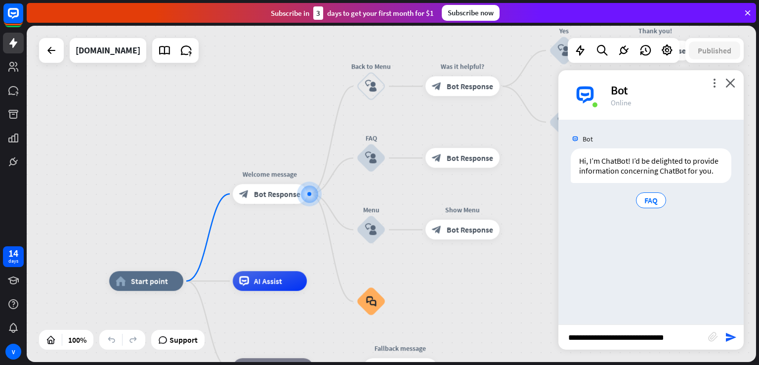
type input "**********"
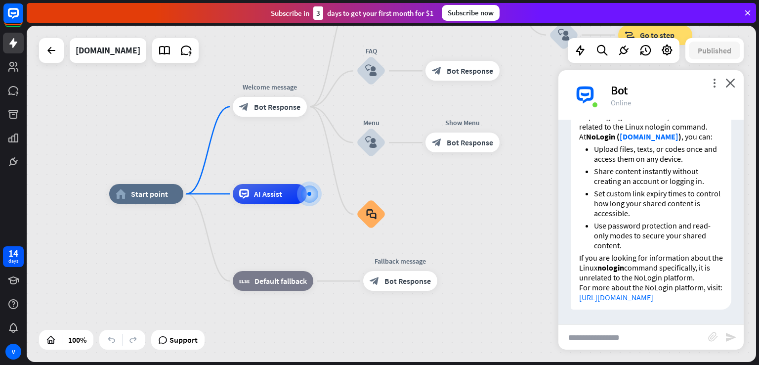
scroll to position [219, 0]
click at [599, 337] on input "text" at bounding box center [633, 337] width 150 height 25
type input "*"
type input "****"
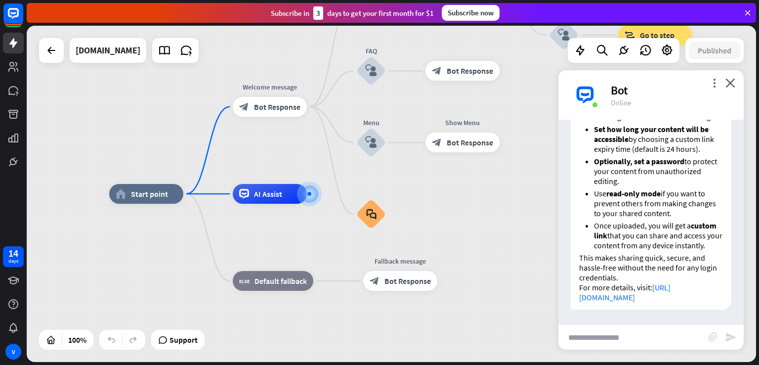
scroll to position [569, 0]
click at [437, 273] on div "Edit name more_horiz plus Fallback message block_bot_response Bot Response" at bounding box center [400, 281] width 74 height 20
